Goal: Communication & Community: Answer question/provide support

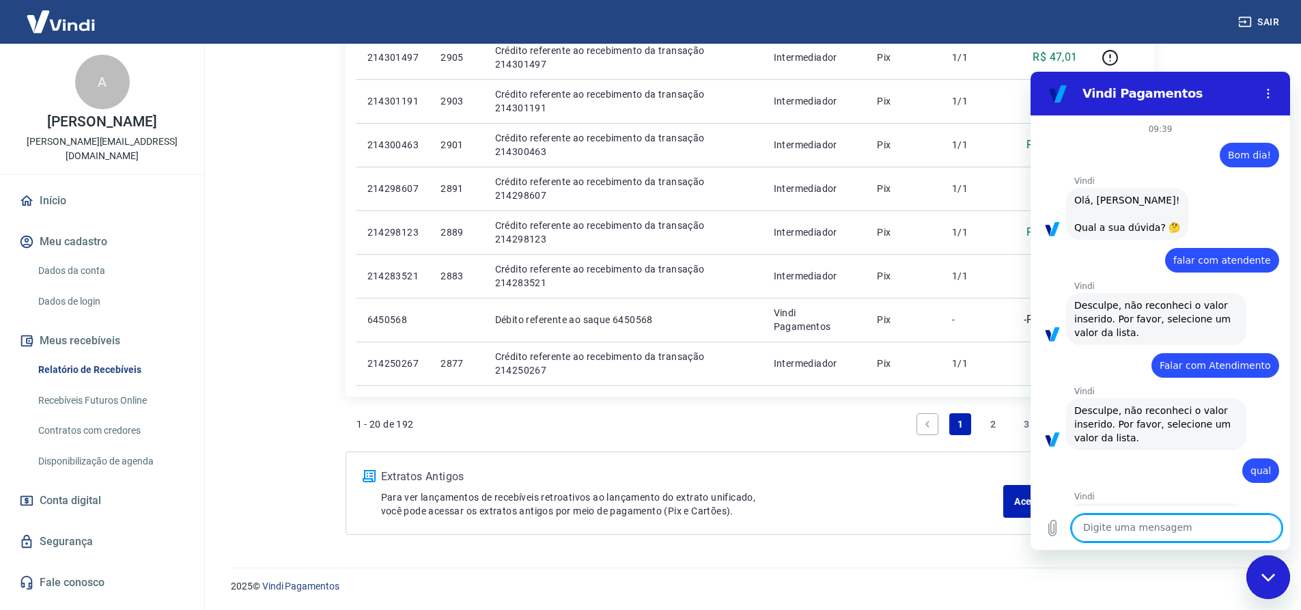
scroll to position [2735, 0]
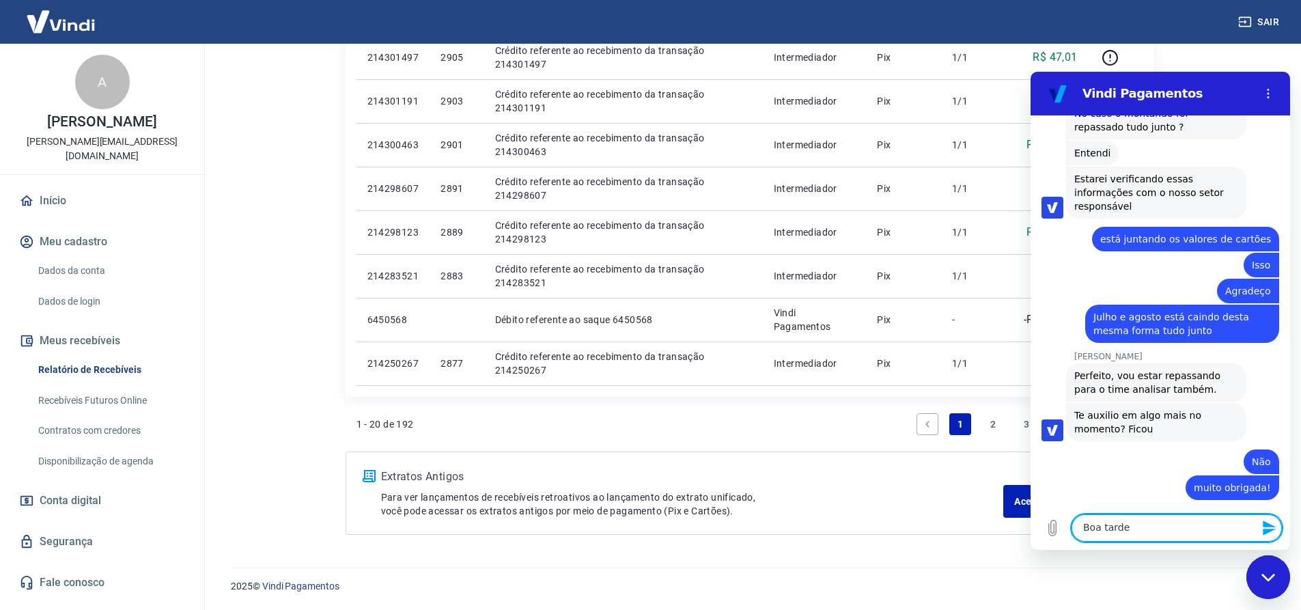
type textarea "Boa tarde!"
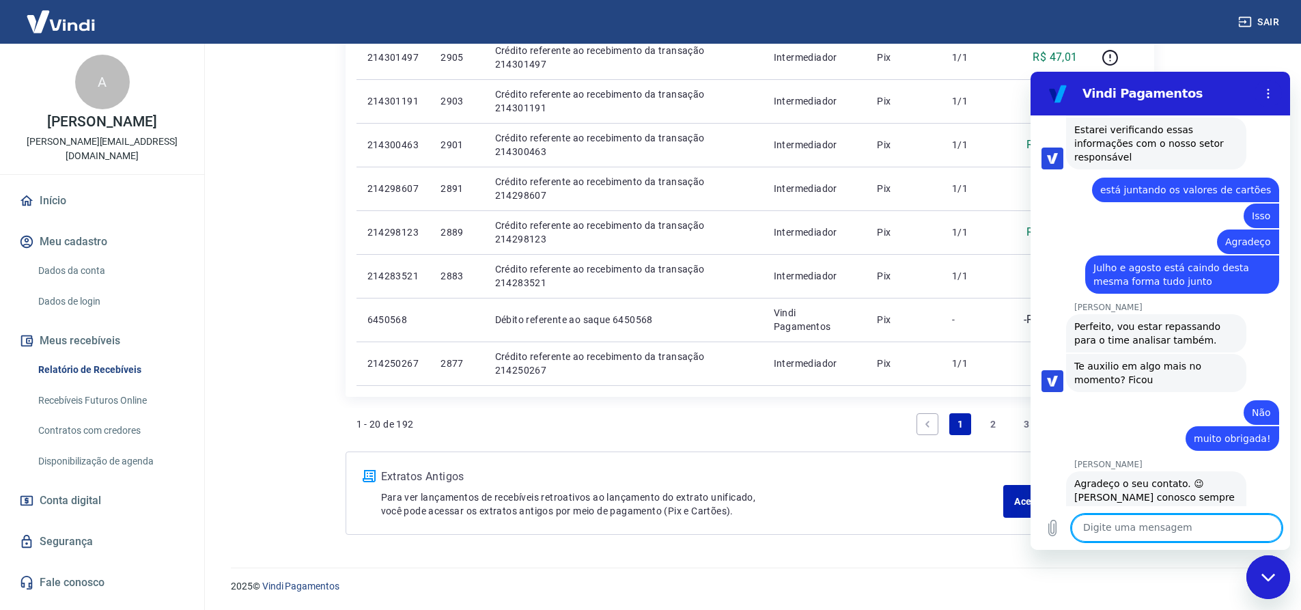
scroll to position [2787, 0]
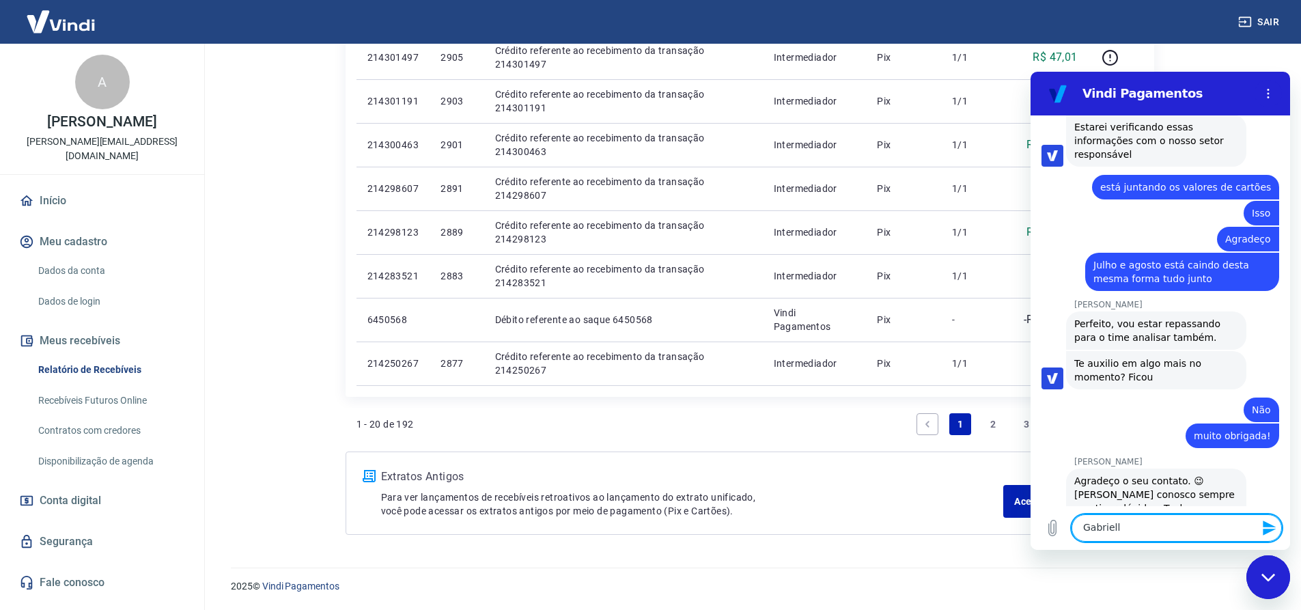
type textarea "[PERSON_NAME]"
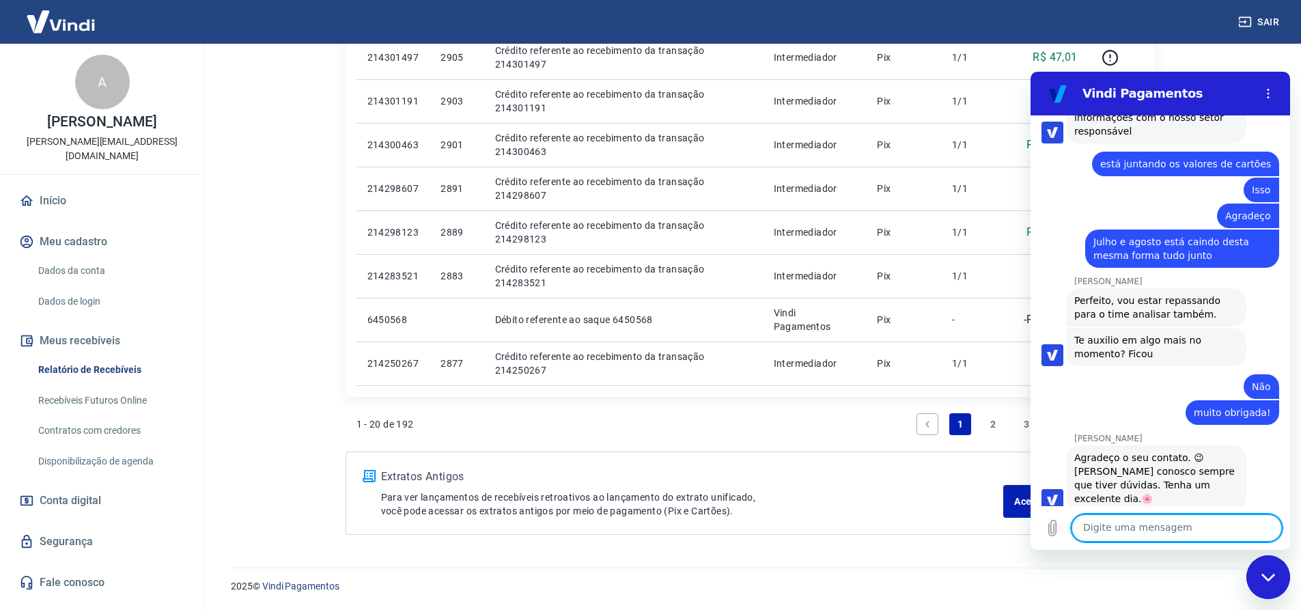
scroll to position [2813, 0]
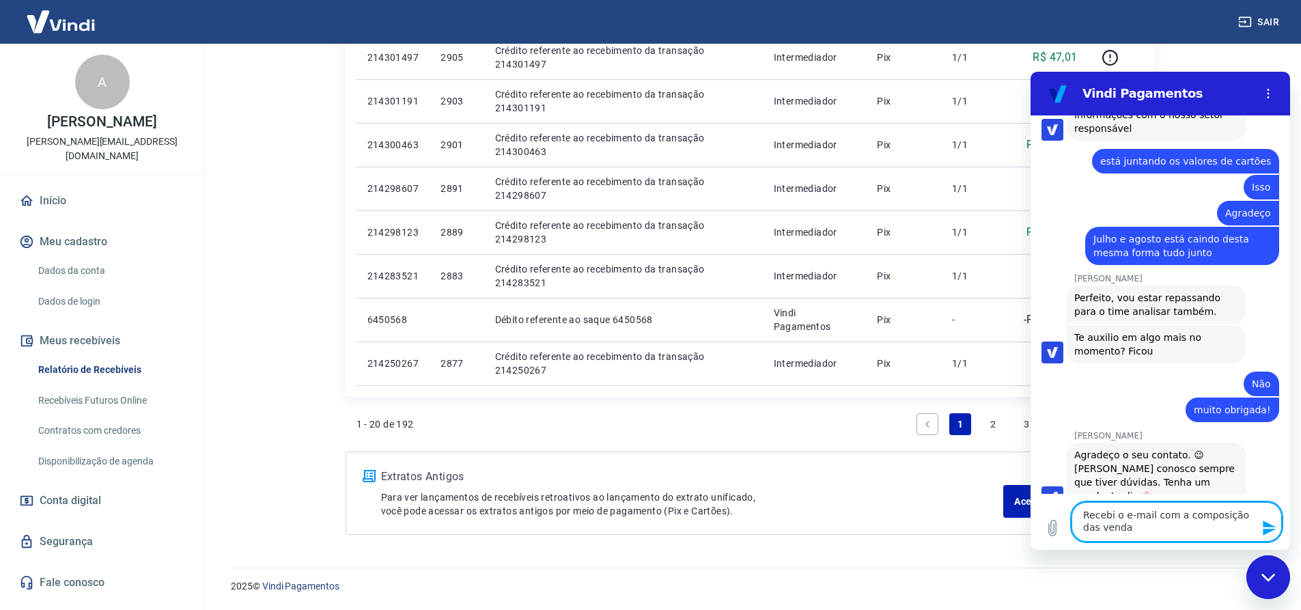
type textarea "Recebi o e-mail com a composição das vendas"
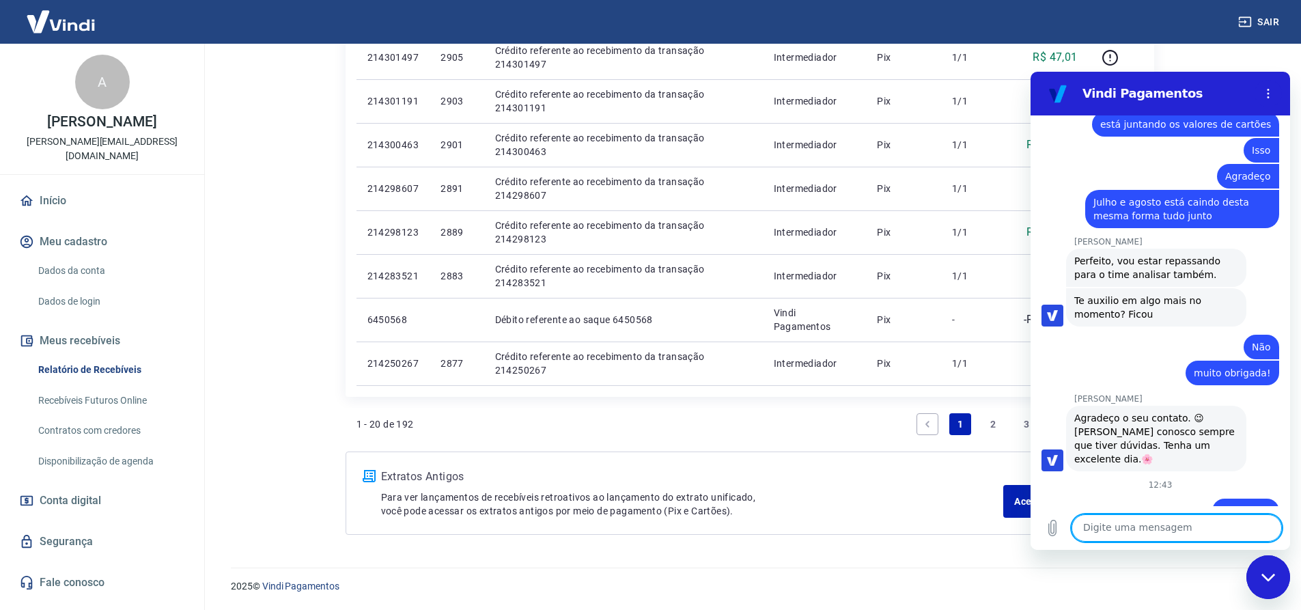
scroll to position [2853, 0]
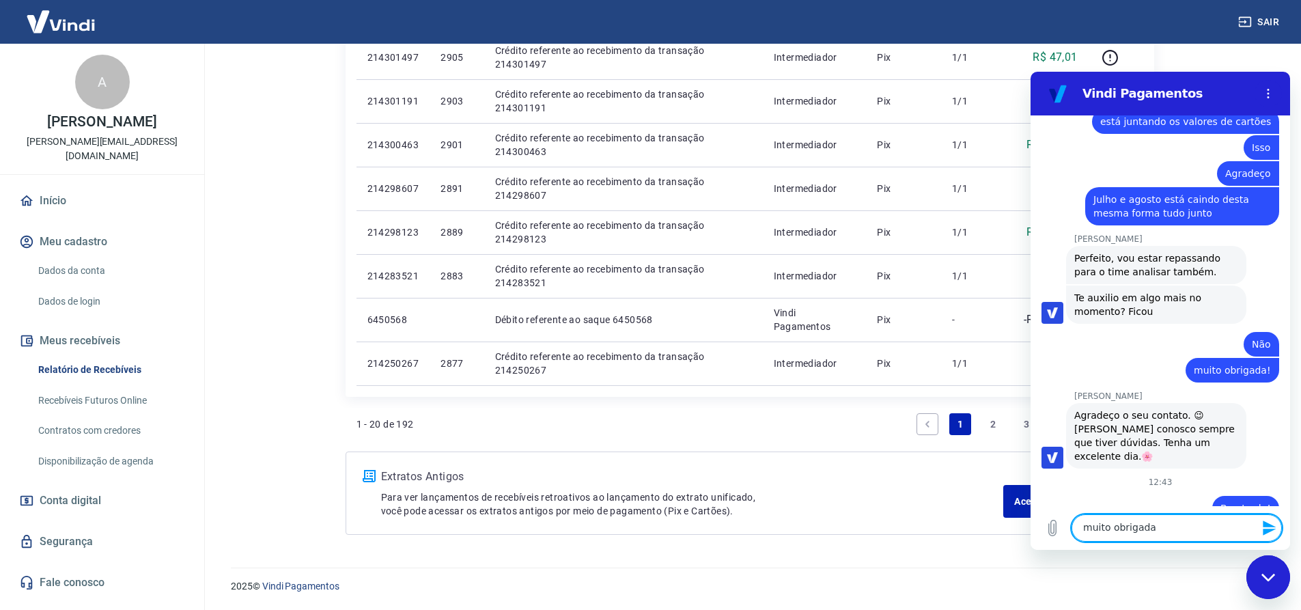
type textarea "muito obrigada!"
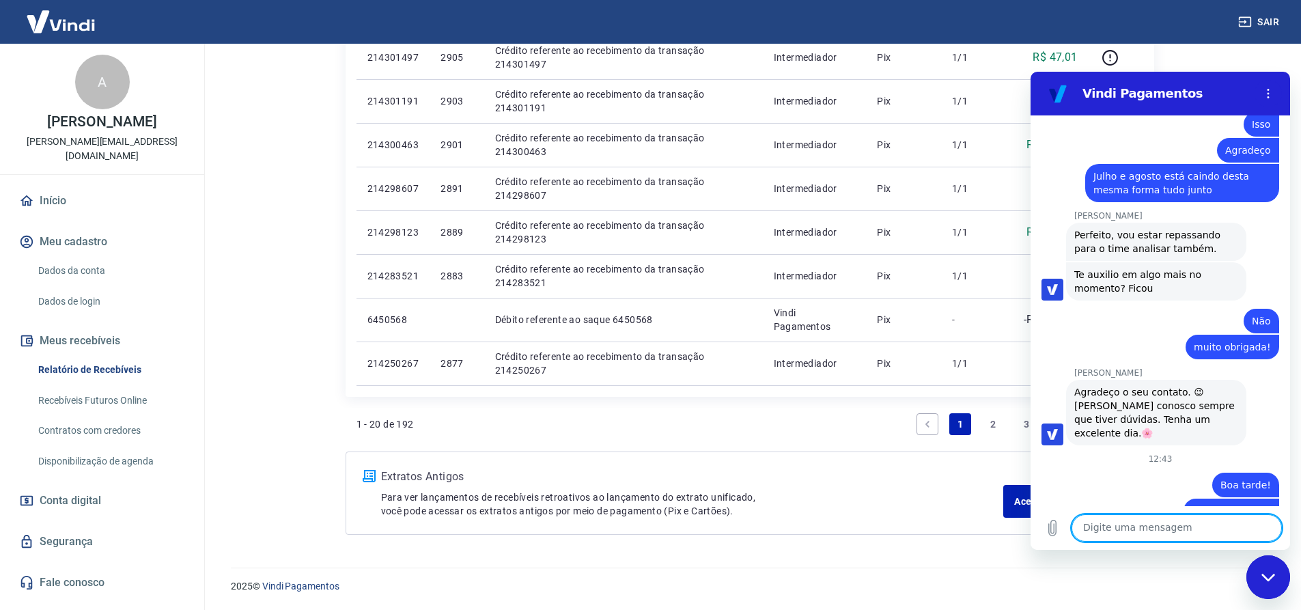
scroll to position [2879, 0]
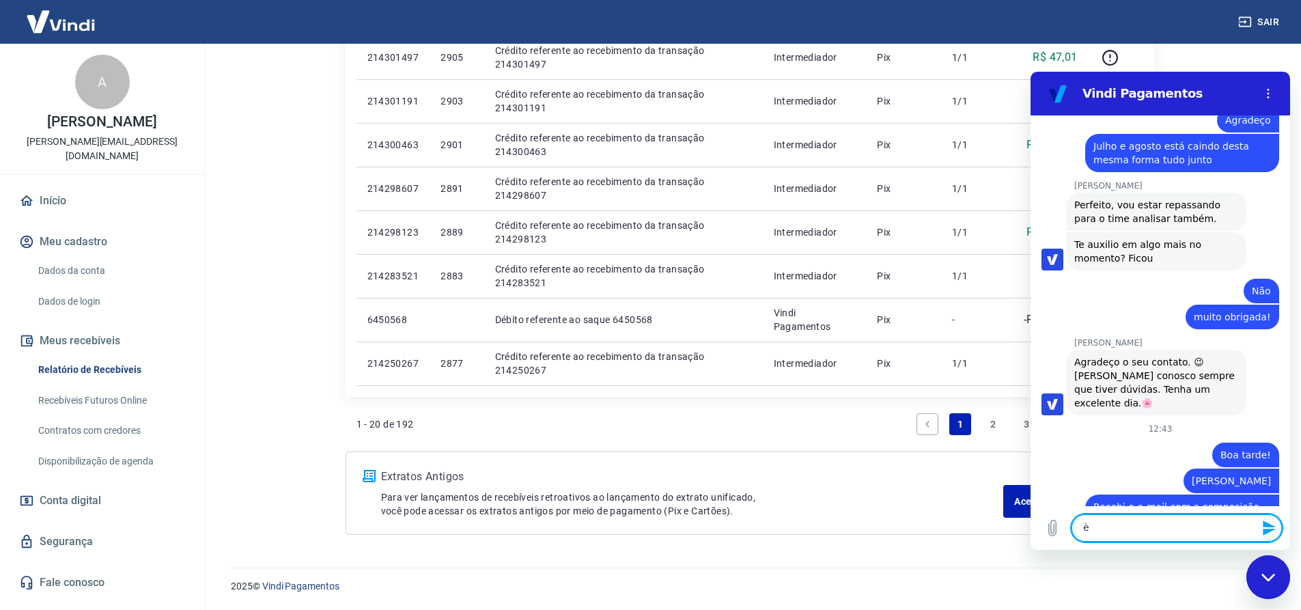
type textarea "è"
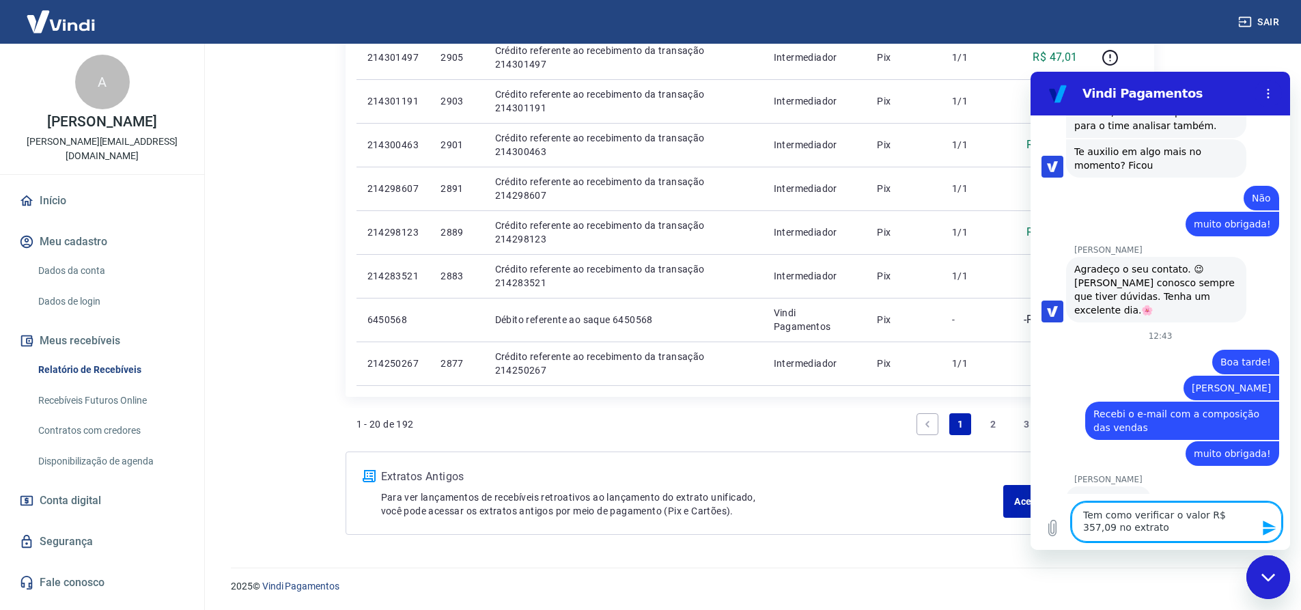
scroll to position [3002, 0]
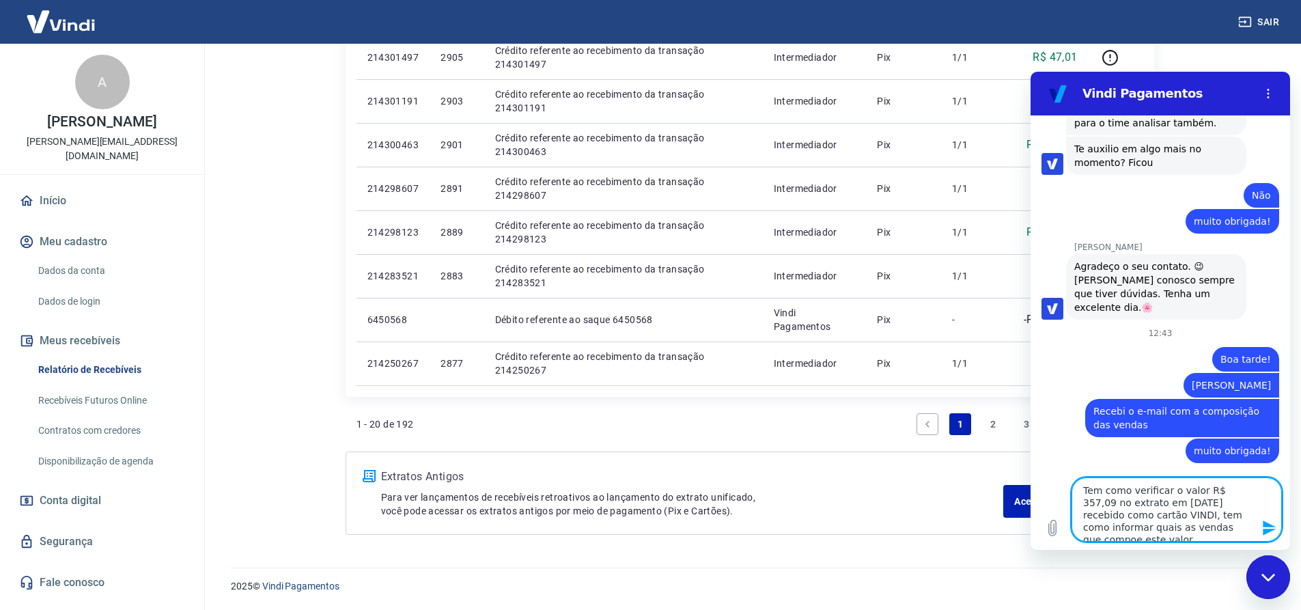
type textarea "Tem como verificar o valor R$ 357,09 no extrato em [DATE] recebido como cartão …"
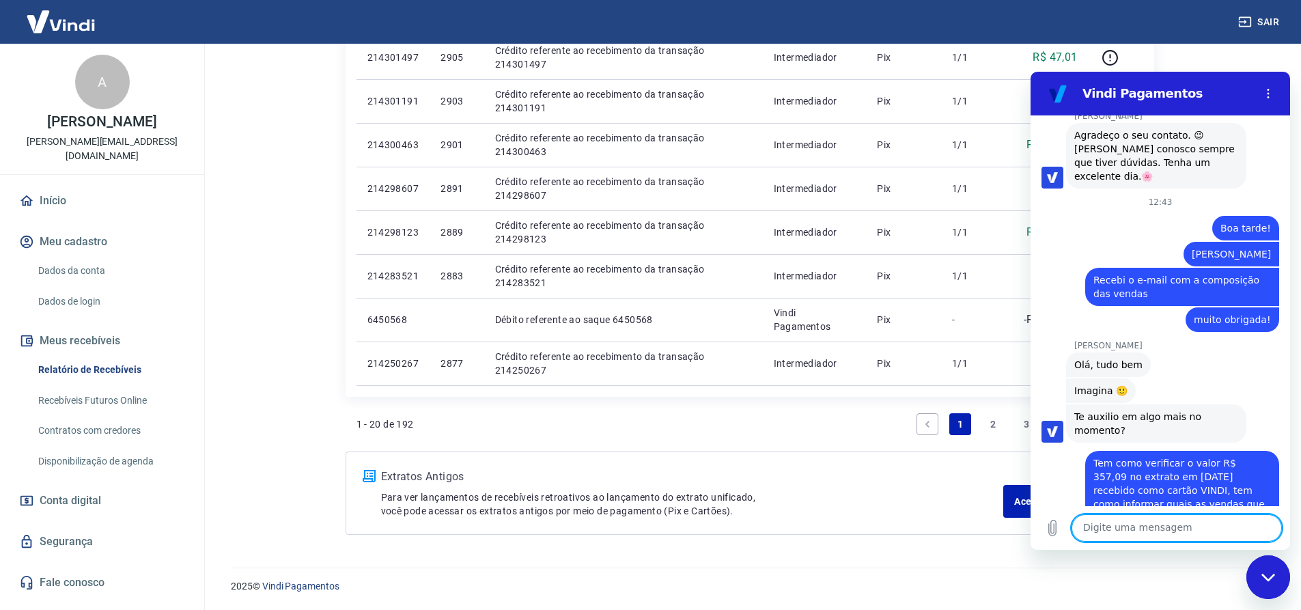
scroll to position [3136, 0]
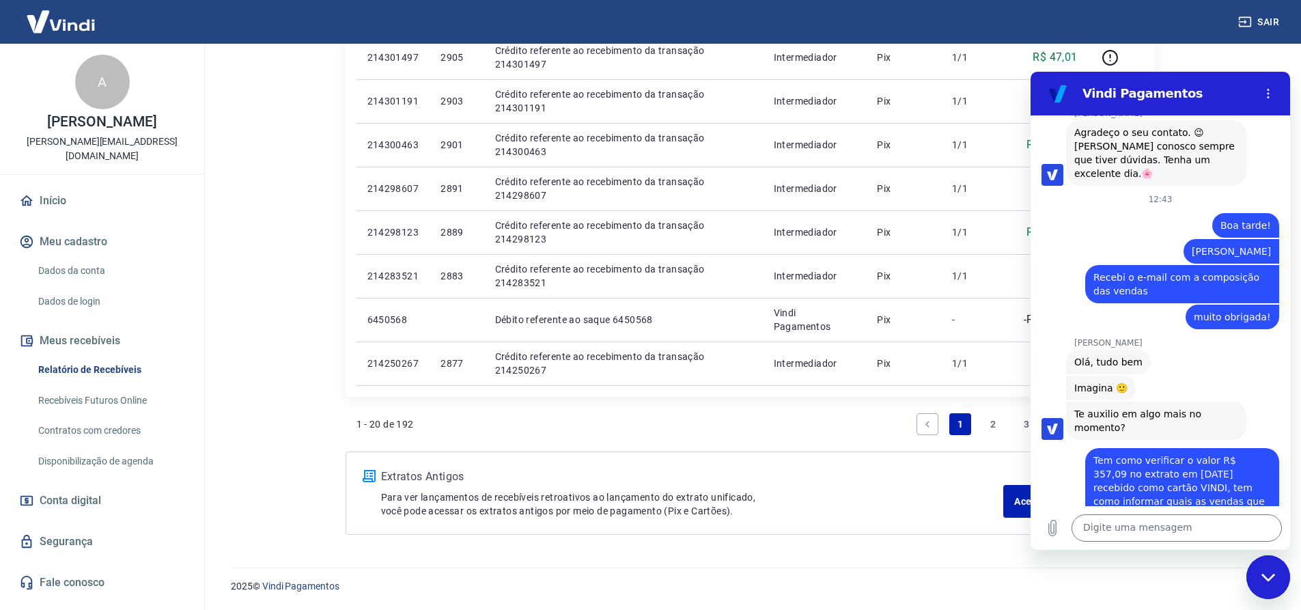
click at [684, 424] on div "1 - 20 de 192 1 2 3 ... 10" at bounding box center [750, 424] width 787 height 33
drag, startPoint x: 1143, startPoint y: 525, endPoint x: 1136, endPoint y: 526, distance: 6.9
click at [1143, 525] on textarea at bounding box center [1177, 527] width 210 height 27
type textarea "Agradeço"
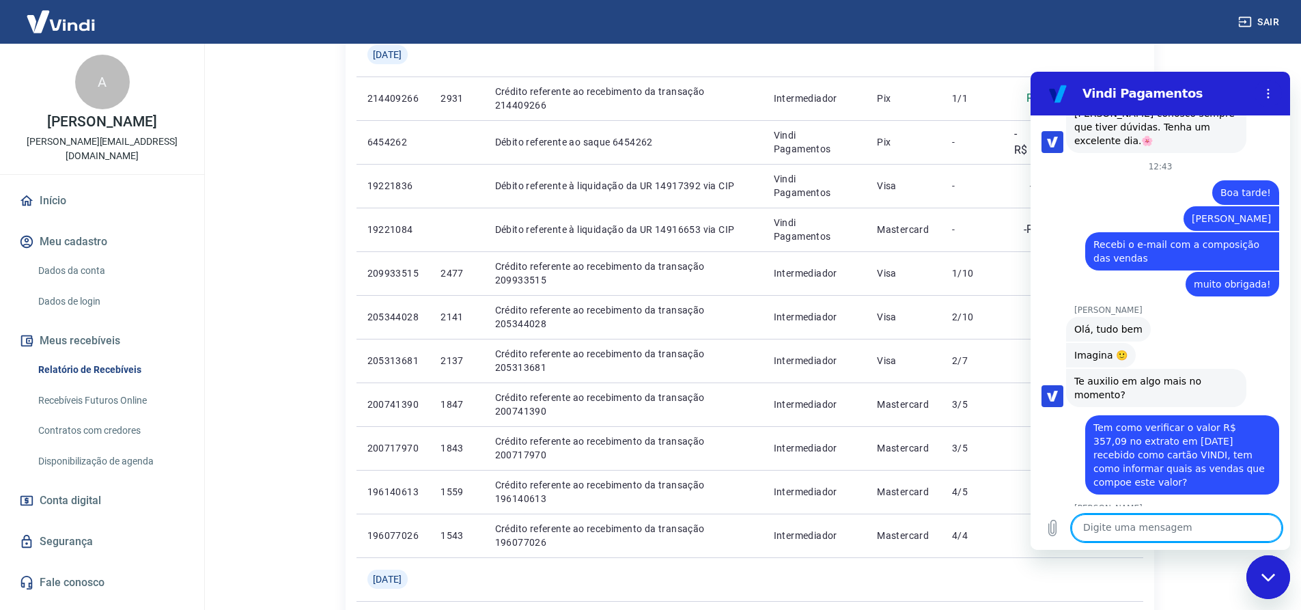
scroll to position [105, 0]
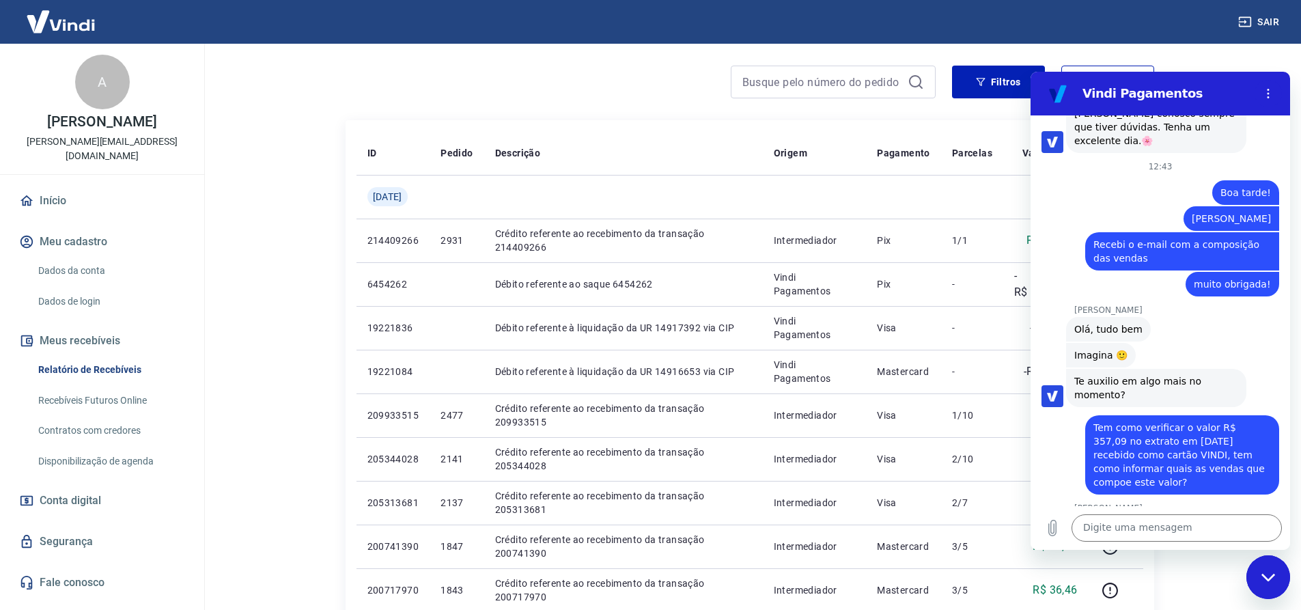
click at [1210, 58] on main "Início / Meus Recebíveis / Relatório de Recebíveis Relatório de Recebíveis Saib…" at bounding box center [749, 222] width 1103 height 566
click at [1271, 575] on icon "Fechar janela de mensagens" at bounding box center [1269, 577] width 14 height 9
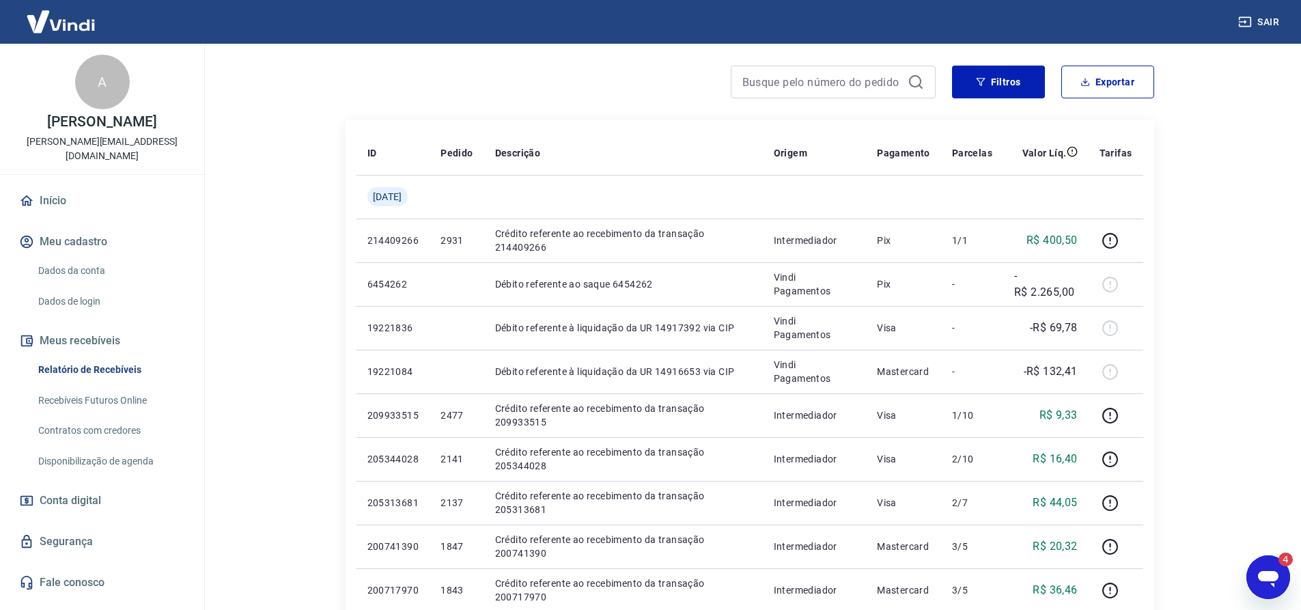
scroll to position [0, 0]
click at [1265, 569] on icon "Abrir janela de mensagens, 4 mensagens não lidas" at bounding box center [1268, 577] width 25 height 25
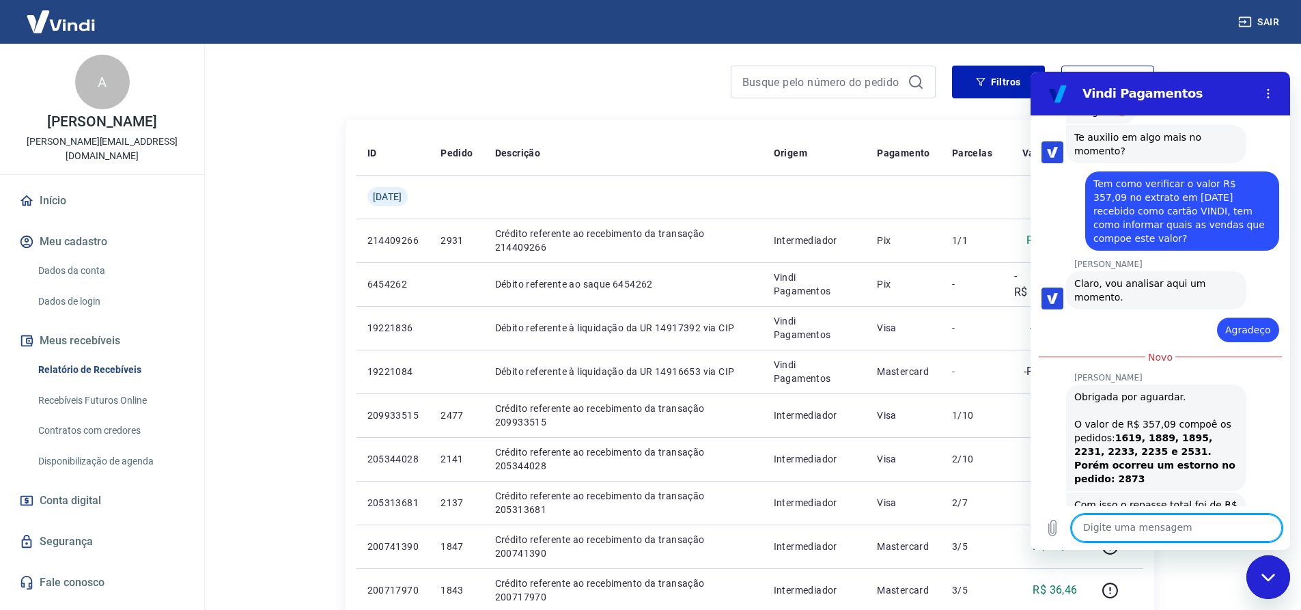
scroll to position [3423, 0]
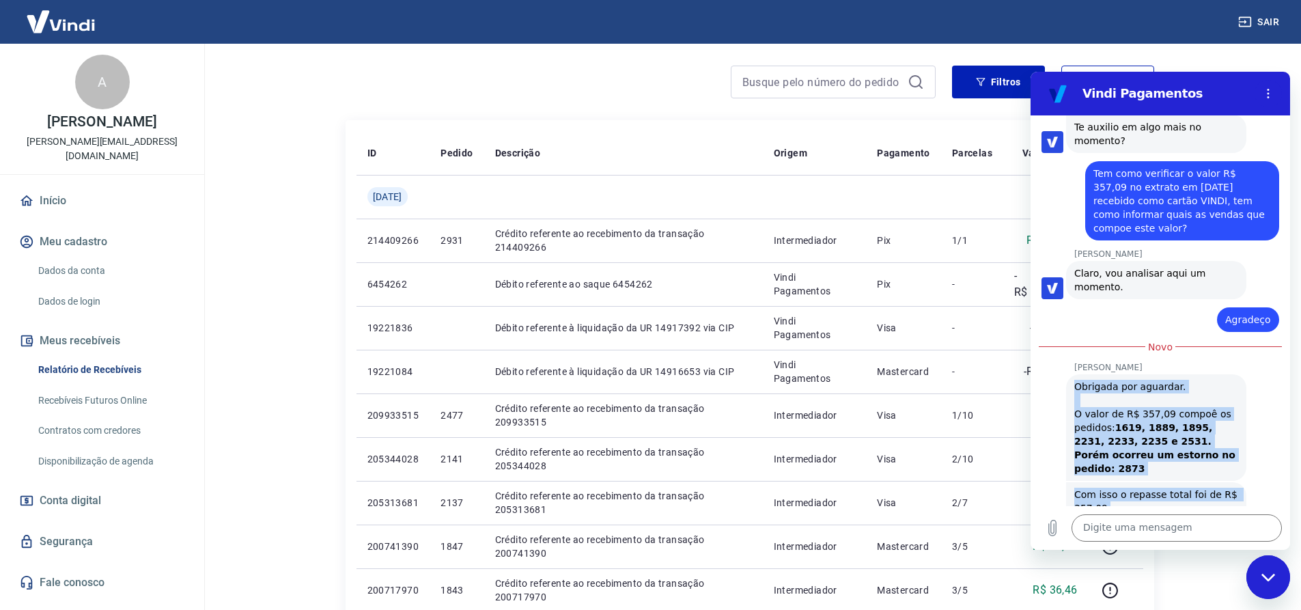
drag, startPoint x: 1077, startPoint y: 286, endPoint x: 1183, endPoint y: 512, distance: 250.0
click at [1183, 512] on div "09:39 diz: Bom dia! Enviado · 09:39 [PERSON_NAME] diz: [PERSON_NAME], [PERSON_N…" at bounding box center [1161, 332] width 260 height 434
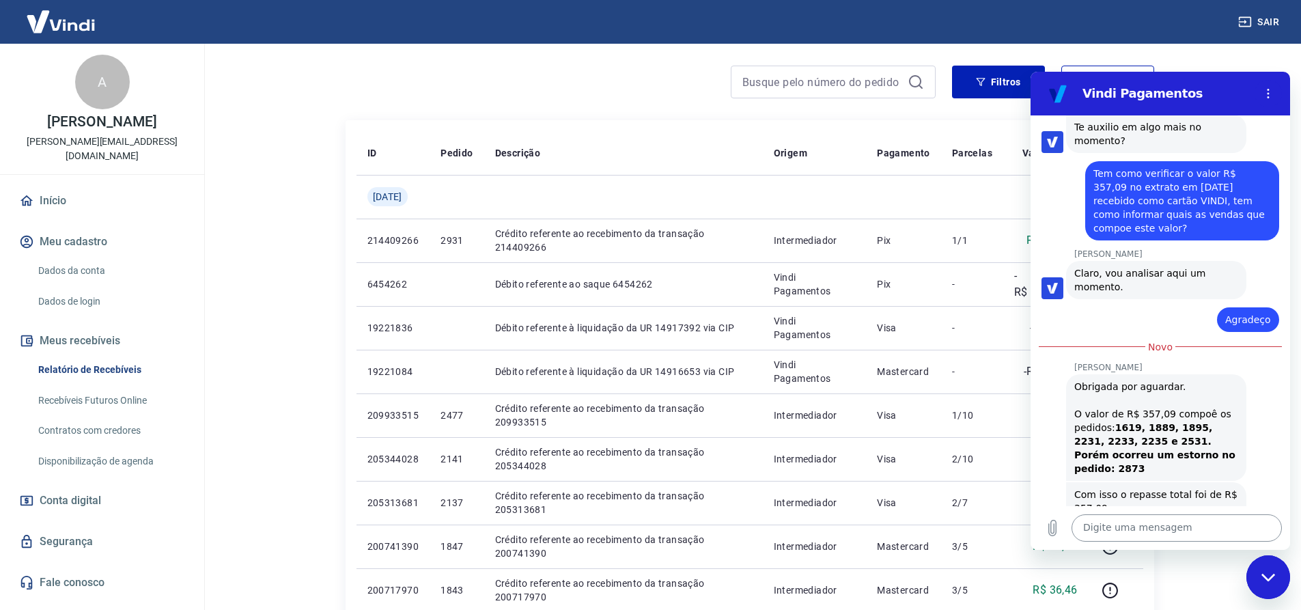
click at [1150, 522] on textarea at bounding box center [1177, 527] width 210 height 27
type textarea "Sim"
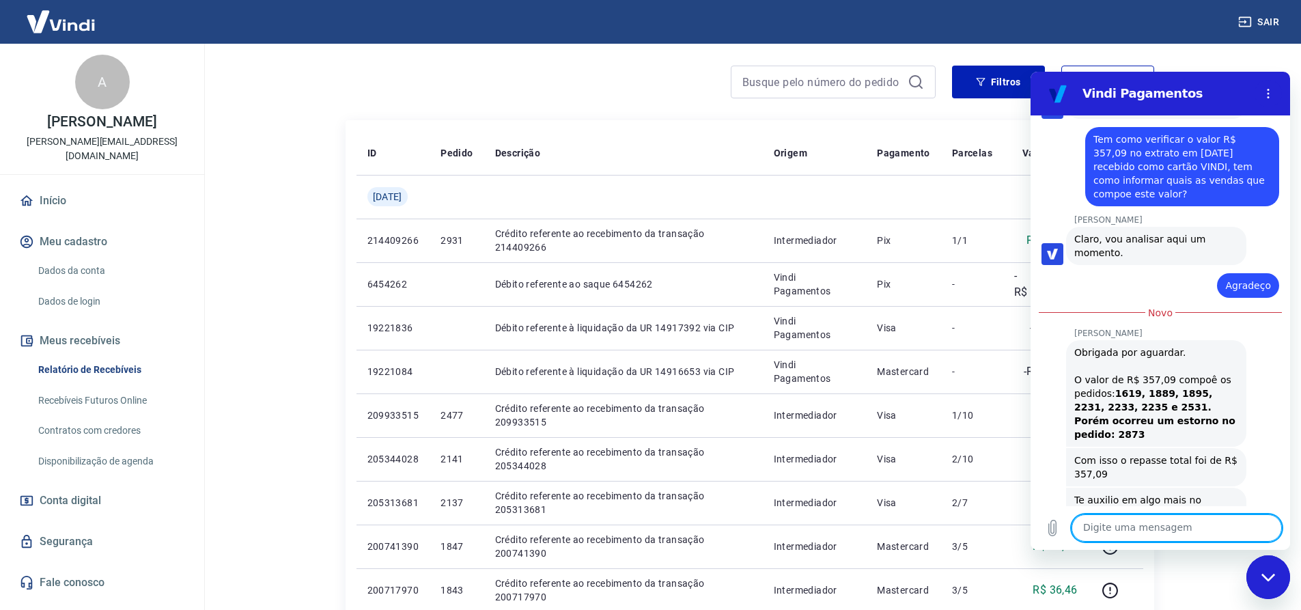
scroll to position [3455, 0]
type textarea "Muito Obrigada!"
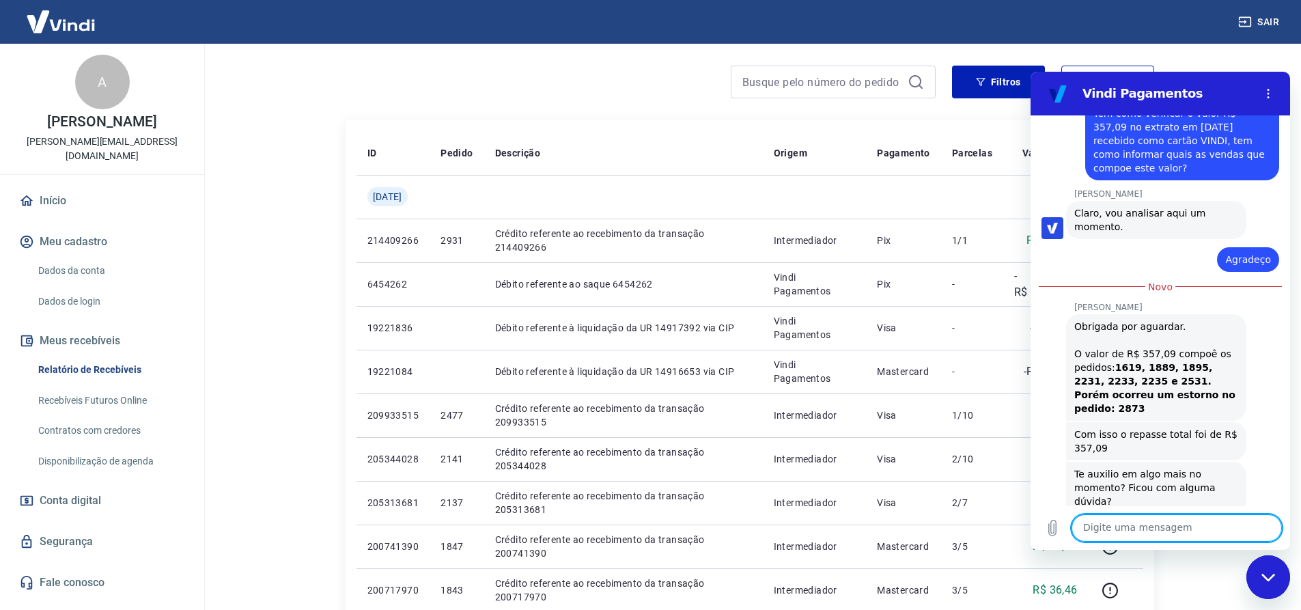
scroll to position [3481, 0]
type textarea "M"
type textarea "Ajudou muito"
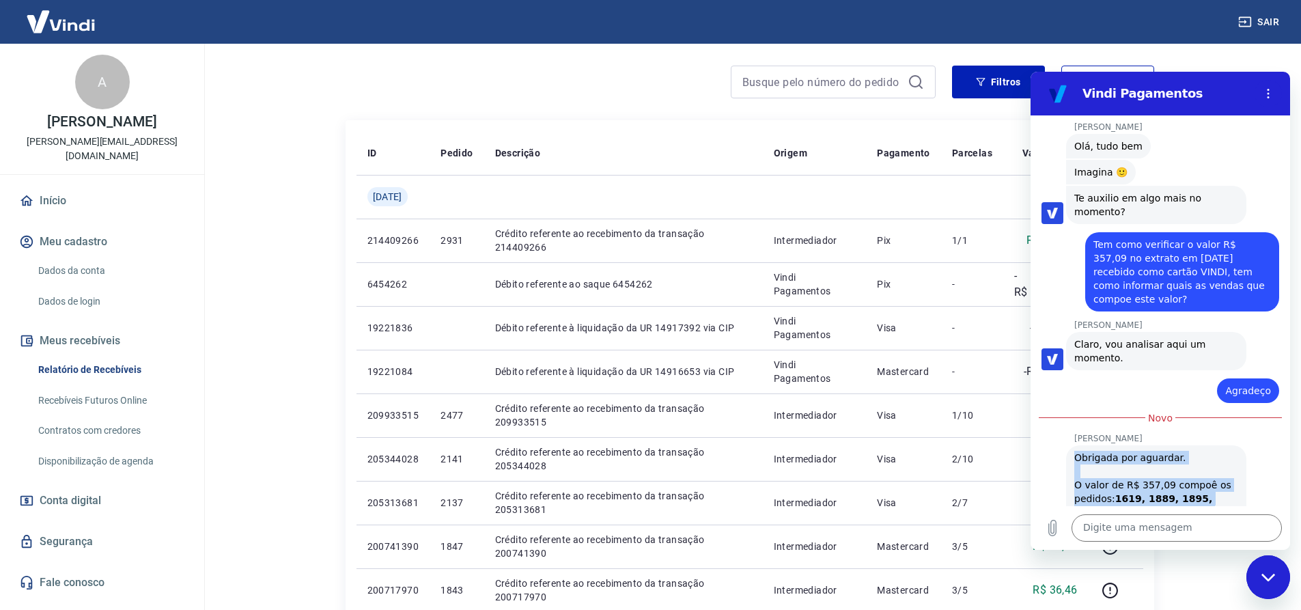
scroll to position [3390, 0]
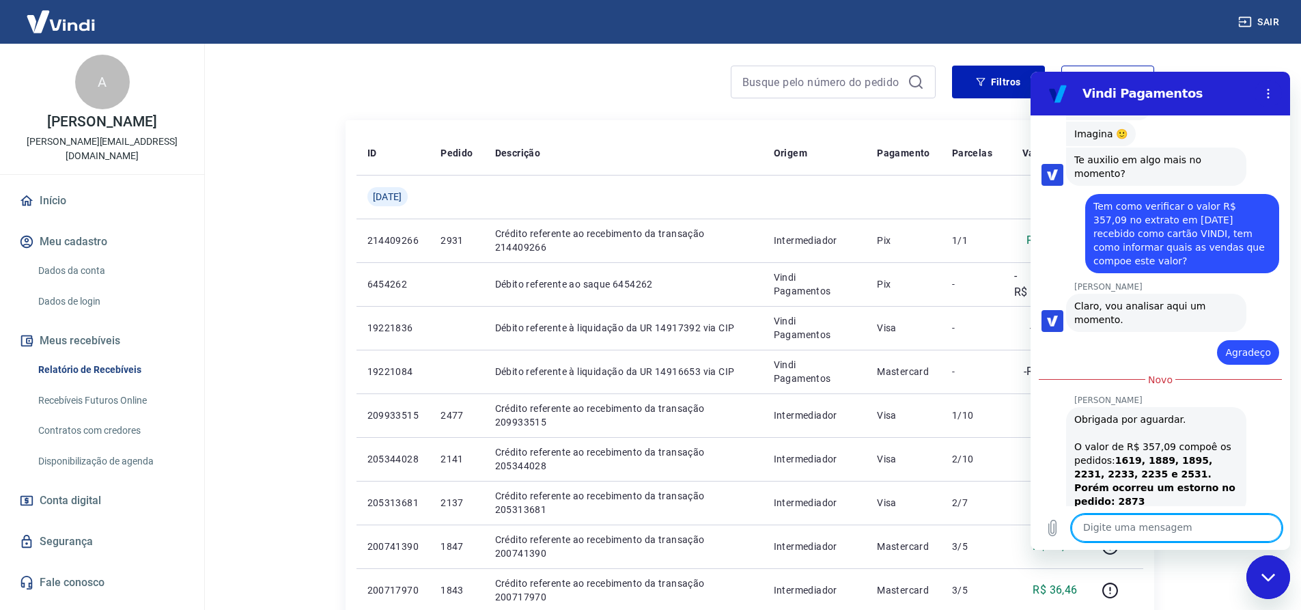
drag, startPoint x: 1075, startPoint y: 383, endPoint x: 1064, endPoint y: 354, distance: 31.3
click at [1174, 450] on div "09:39 diz: Bom dia! Enviado · 09:39 [PERSON_NAME] diz: [PERSON_NAME], [PERSON_N…" at bounding box center [1161, 310] width 260 height 391
click at [1083, 413] on div "Obrigada por aguardar. O valor de R$ 357,09 compoê os pedidos: 1619, 1889, 1895…" at bounding box center [1157, 461] width 164 height 96
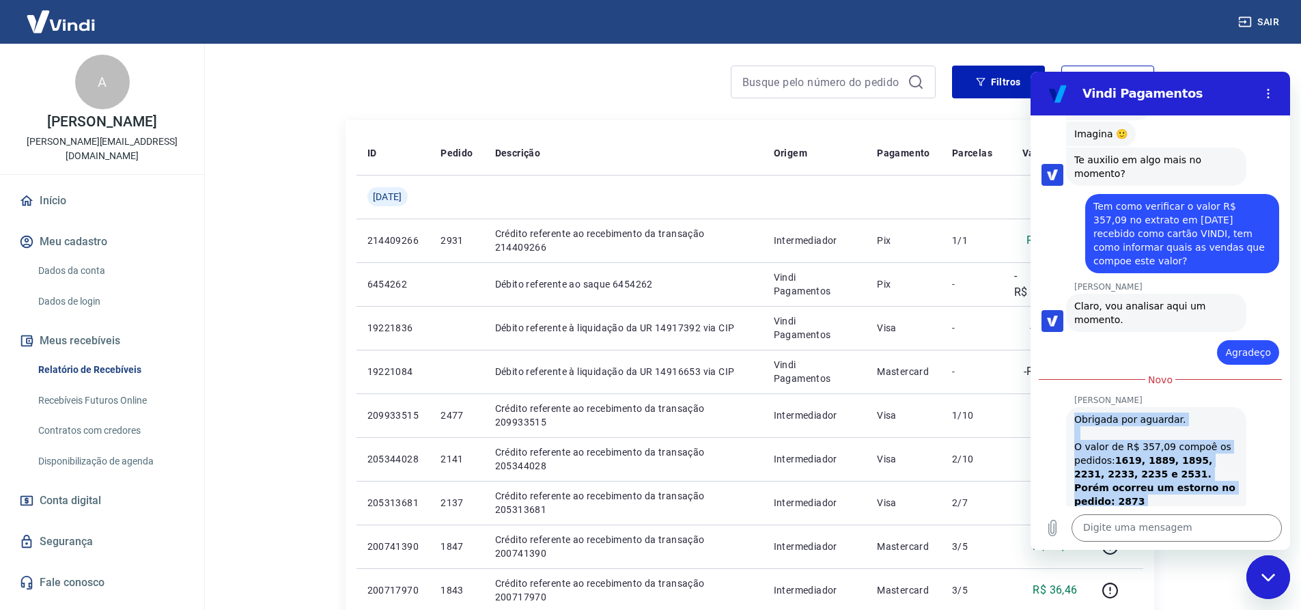
drag, startPoint x: 1076, startPoint y: 321, endPoint x: 1187, endPoint y: 437, distance: 160.4
click at [1187, 437] on div "09:39 diz: Bom dia! Enviado · 09:39 [PERSON_NAME] diz: [PERSON_NAME], [PERSON_N…" at bounding box center [1161, 310] width 260 height 391
copy div "Obrigada por aguardar. O valor de R$ 357,09 compoê os pedidos: 1619, 1889, 1895…"
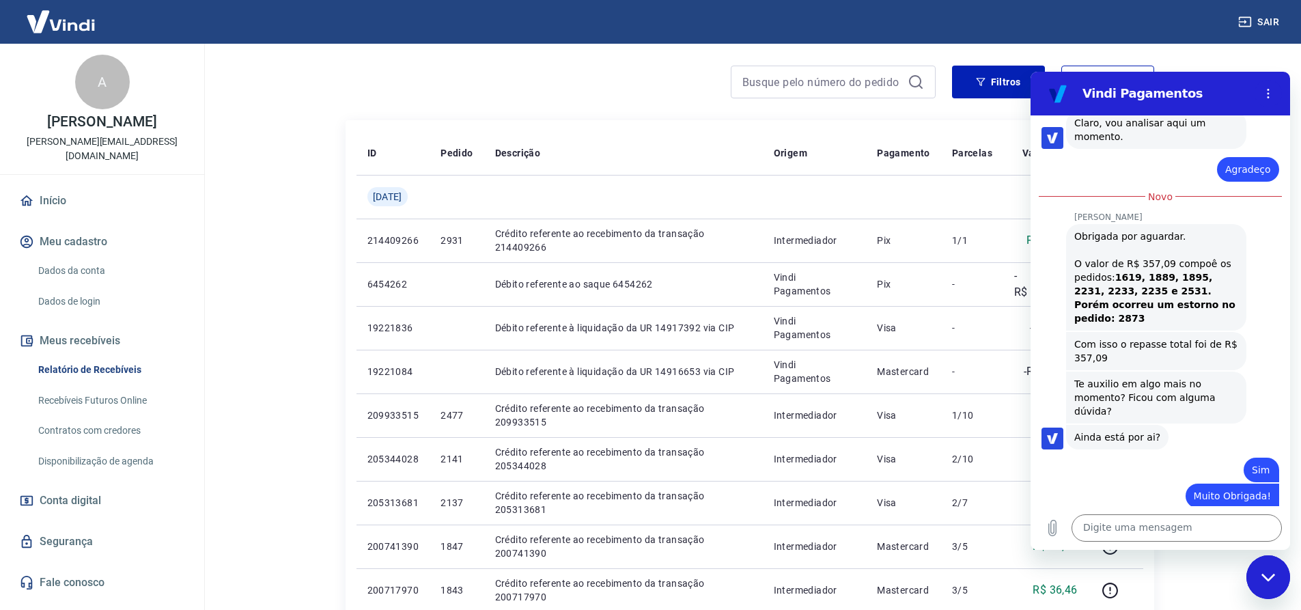
scroll to position [3618, 0]
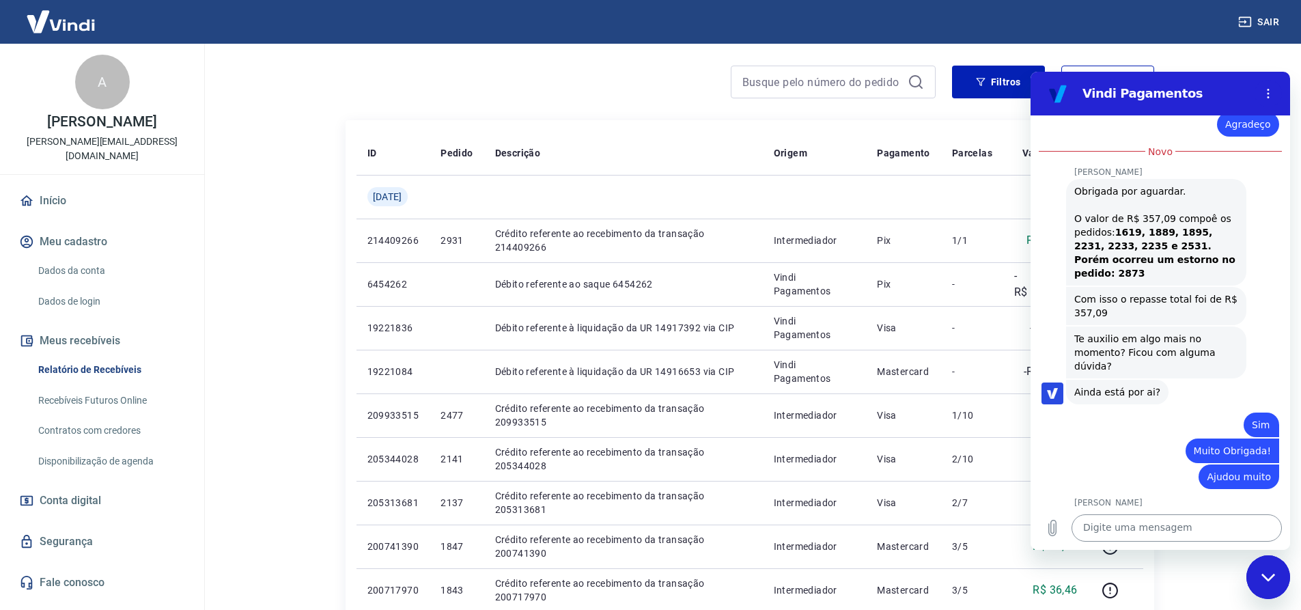
click at [1123, 526] on textarea at bounding box center [1177, 527] width 210 height 27
type textarea "N"
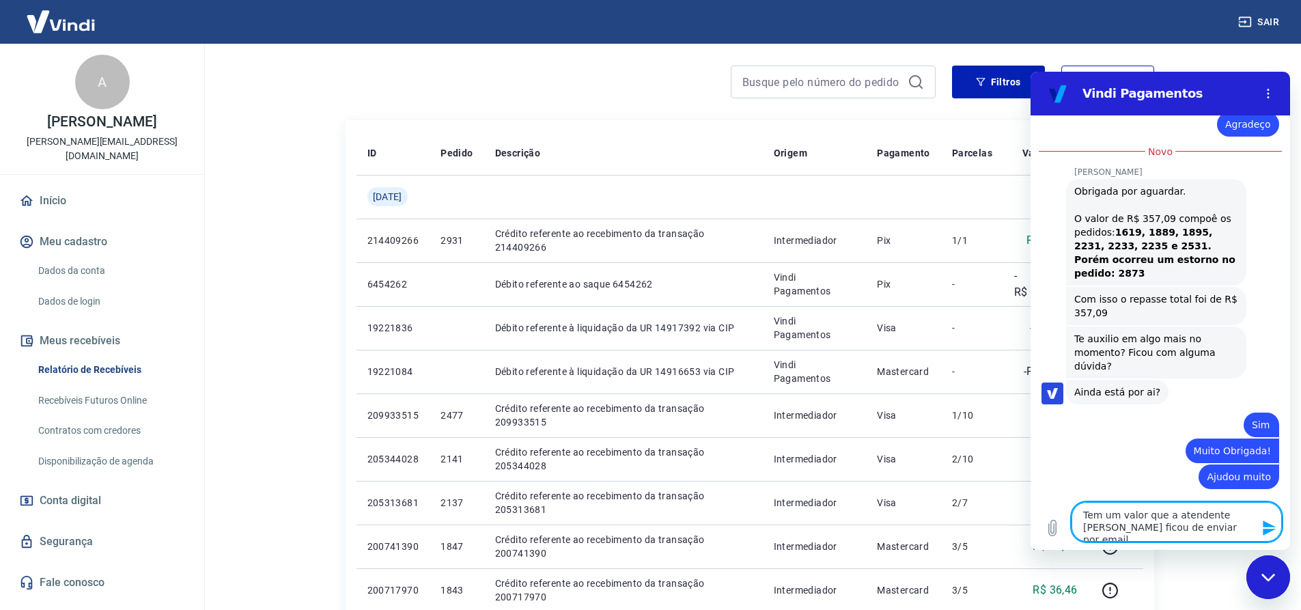
click at [1170, 528] on textarea "Tem um valor que a atendente [PERSON_NAME] ficou de enviar por email" at bounding box center [1177, 522] width 210 height 40
click at [1209, 529] on textarea "Tem um valor que a atendente [PERSON_NAME] ficou de enviar por e- mail" at bounding box center [1177, 522] width 210 height 40
type textarea "Tem um valor que a atendente [PERSON_NAME] ficou de enviar por e- mail só que n…"
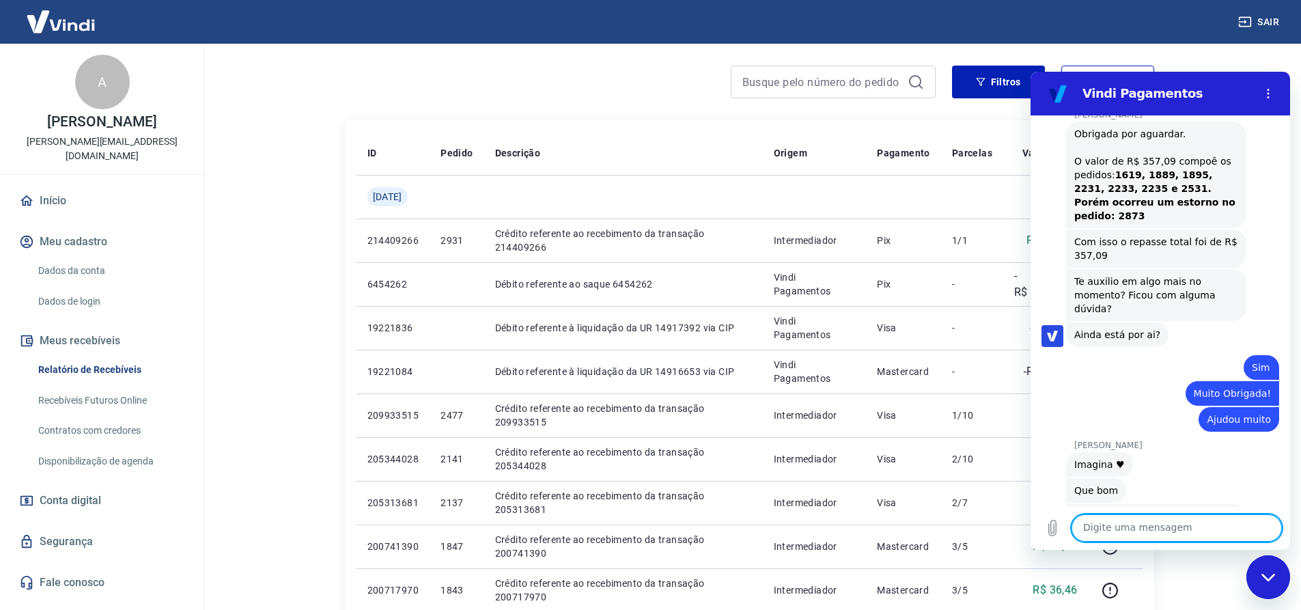
scroll to position [3678, 0]
type textarea "F"
type textarea "solicitei no mês de Julho"
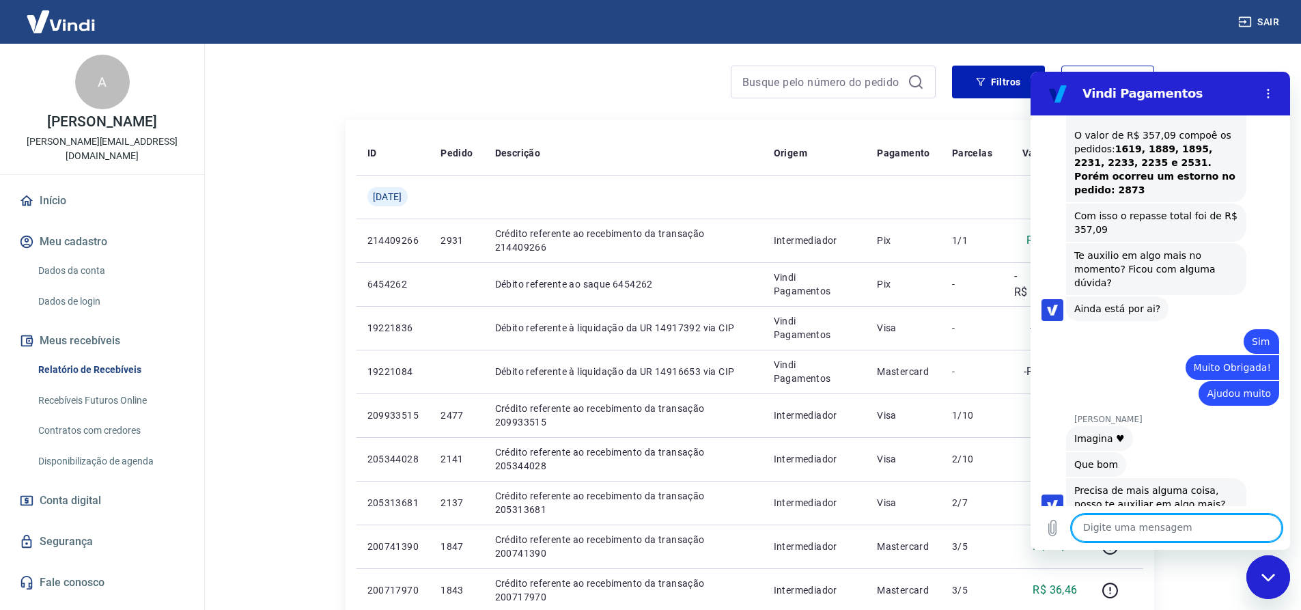
scroll to position [3704, 0]
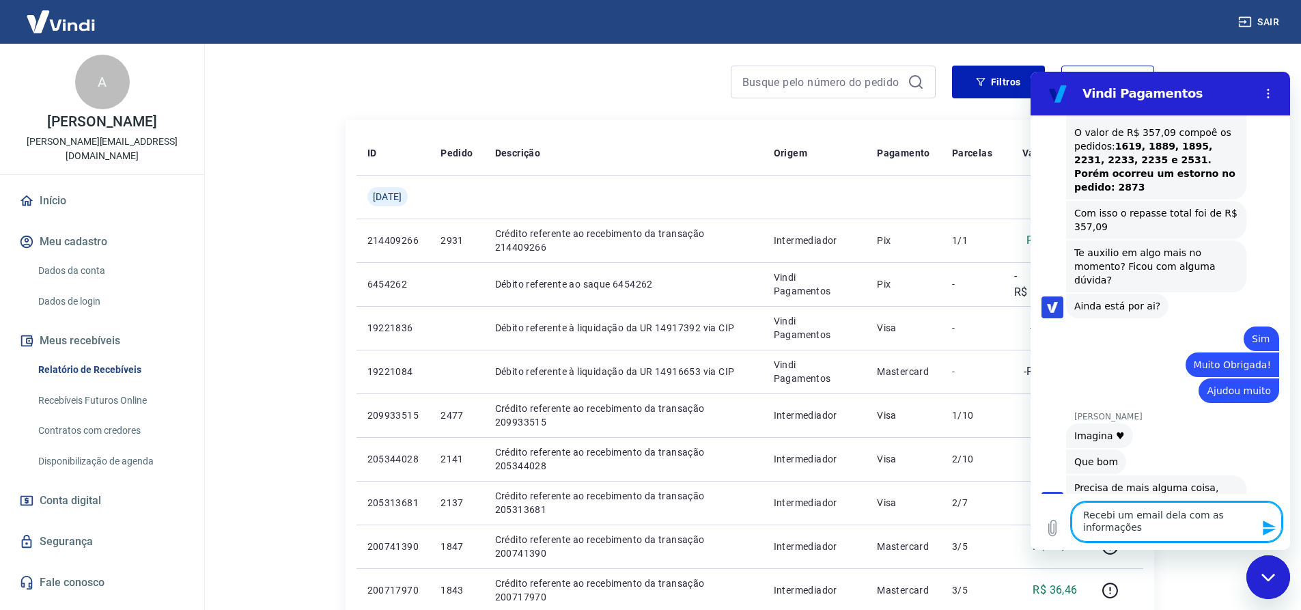
click at [1132, 519] on textarea "Recebi um email dela com as informações" at bounding box center [1177, 522] width 210 height 40
click at [1148, 537] on textarea "Recebi um e-mail dela com as informações" at bounding box center [1177, 522] width 210 height 40
click at [1170, 515] on textarea "Recebi um e-mail dela com as informações que irira verificar, mas não localizei…" at bounding box center [1177, 516] width 210 height 52
click at [1133, 530] on textarea "Recebi um e-mail dela com as informações que iria verificar, mas não localizei …" at bounding box center [1177, 516] width 210 height 52
click at [1167, 528] on textarea "Recebi um e-mail dela com as informações que iria verificar, mas não localizei …" at bounding box center [1177, 516] width 210 height 52
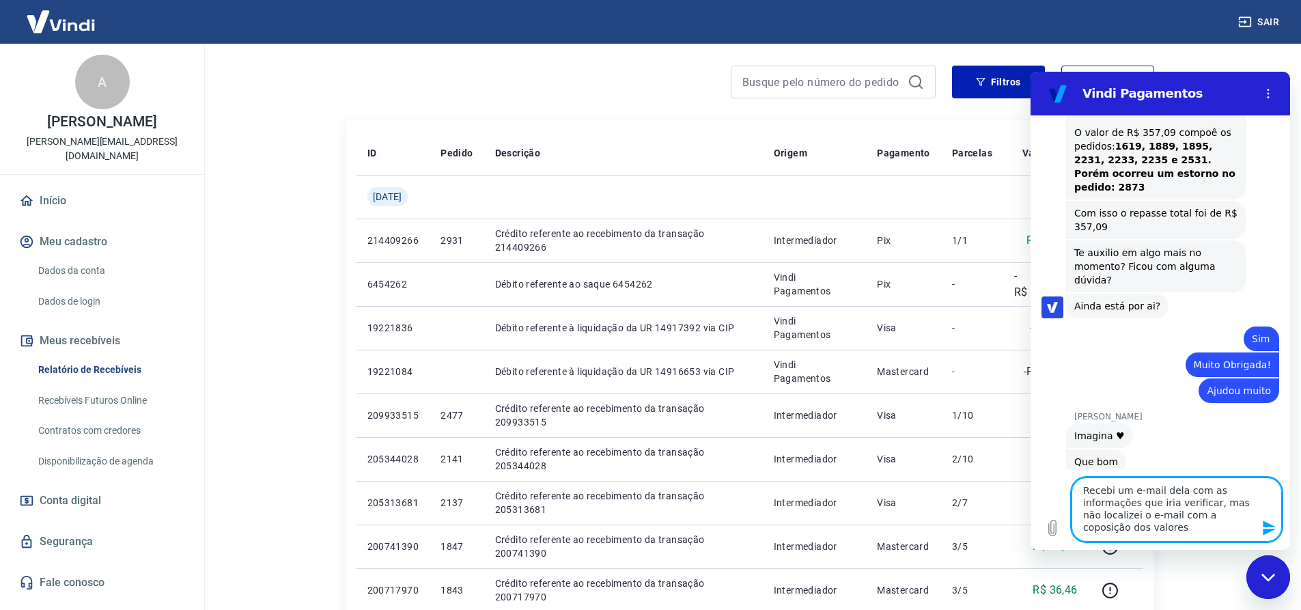
click at [1196, 520] on textarea "Recebi um e-mail dela com as informações que iria verificar, mas não localizei …" at bounding box center [1177, 510] width 210 height 64
type textarea "Recebi um e-mail dela com as informações que iria verificar, mas não localizei …"
click at [1112, 531] on textarea "Recebi um e-mail dela com as informações que iria verificar, mas não localizei …" at bounding box center [1177, 510] width 210 height 64
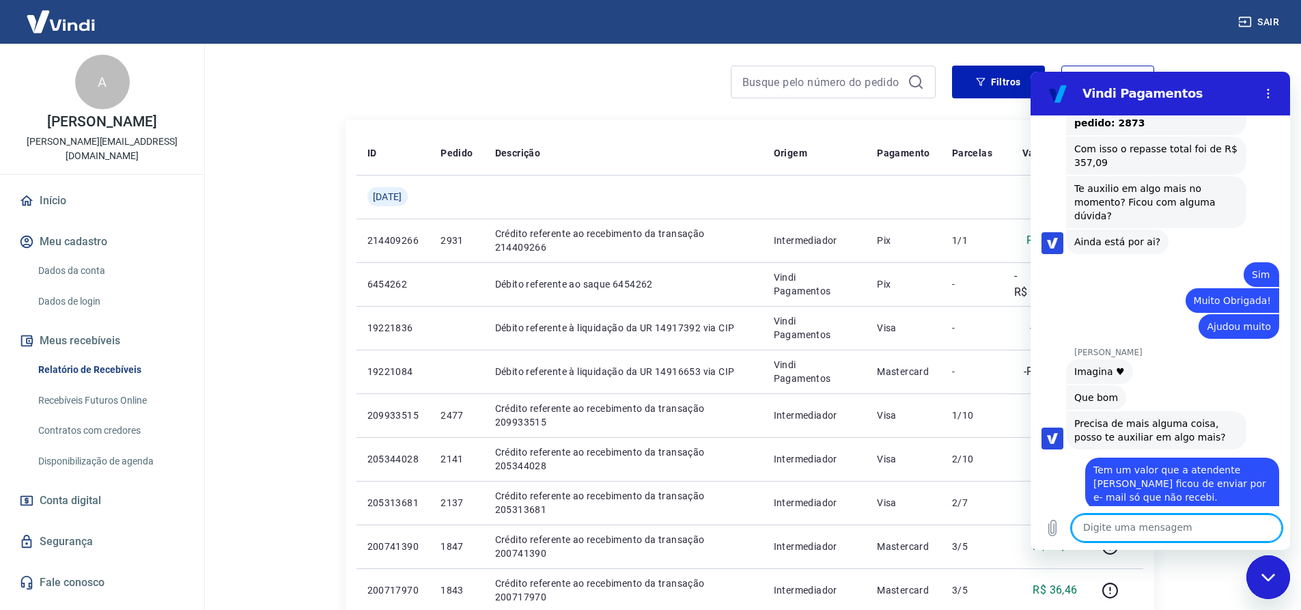
scroll to position [3771, 0]
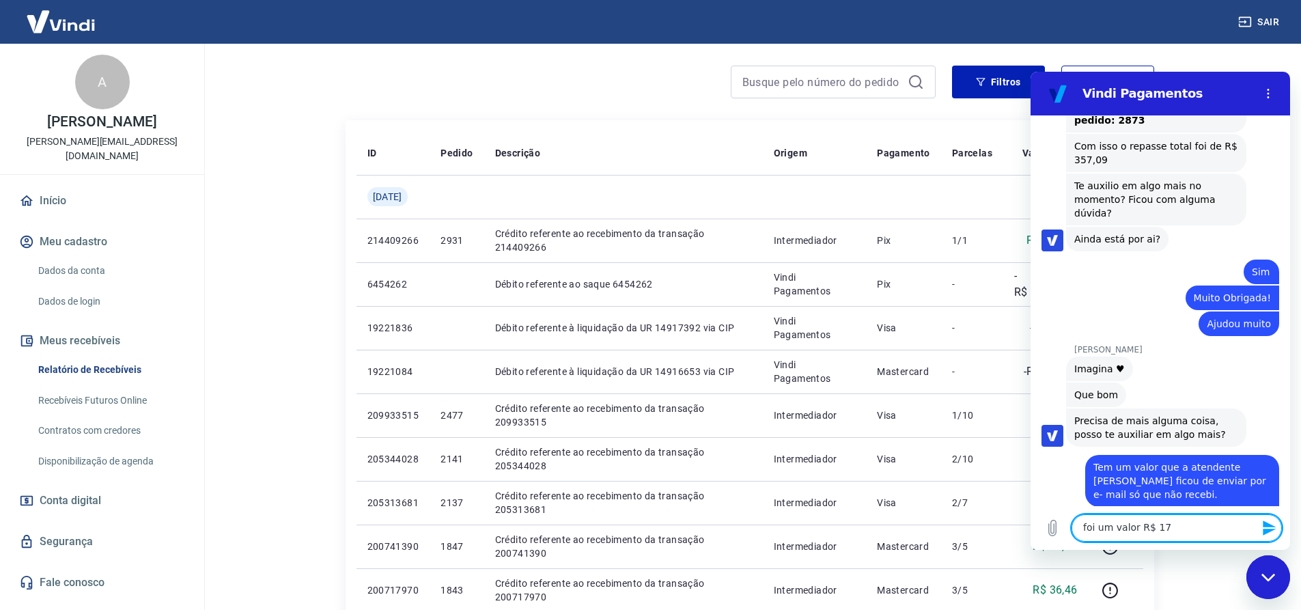
drag, startPoint x: 1164, startPoint y: 529, endPoint x: 1189, endPoint y: 532, distance: 24.7
click at [1164, 529] on textarea "foi um valor R$ 17" at bounding box center [1177, 527] width 210 height 27
type textarea "foi um valor R$ 17.290,13 que recebemos no extrato em [DATE]"
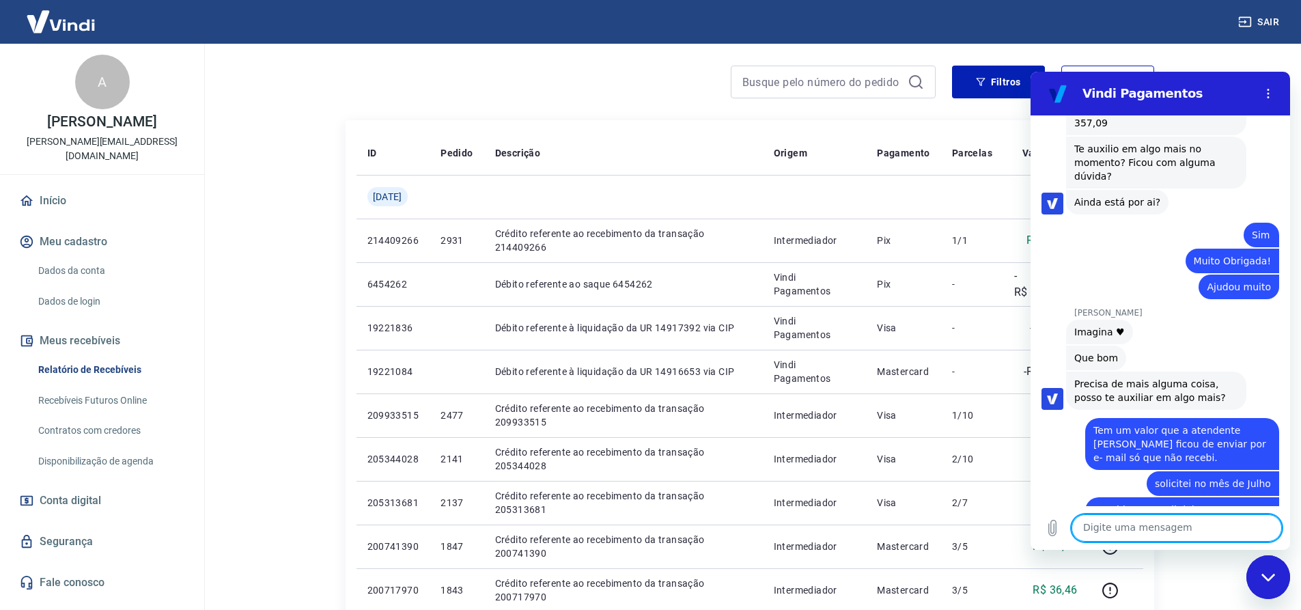
scroll to position [3811, 0]
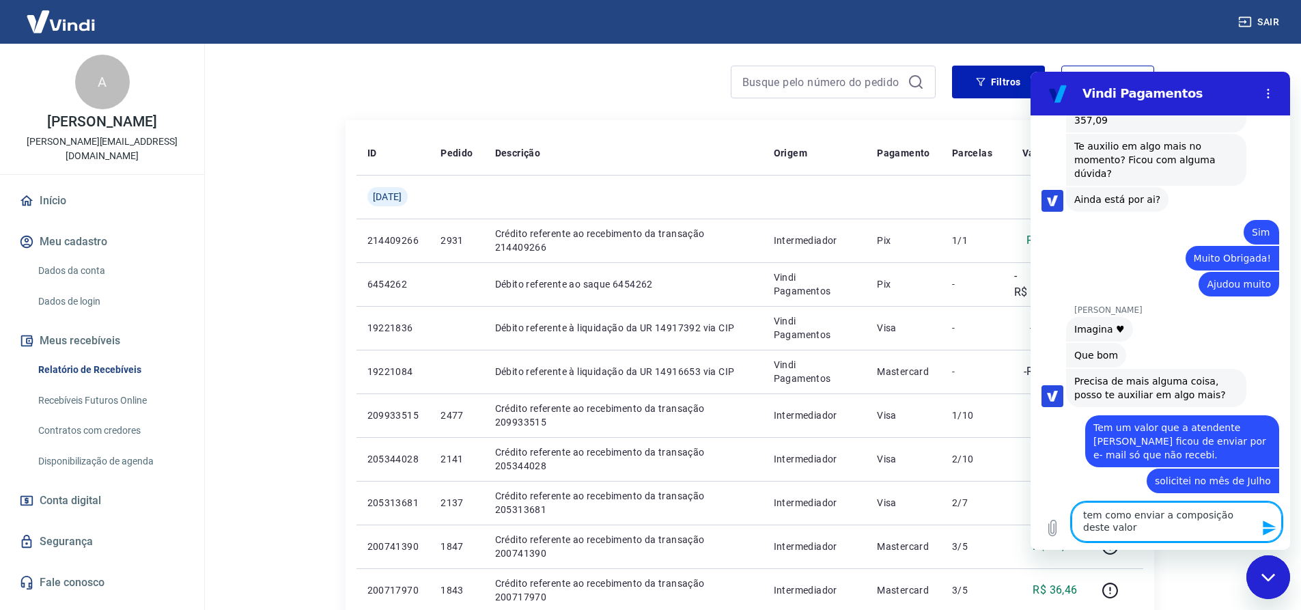
type textarea "tem como enviar a composição deste valor?"
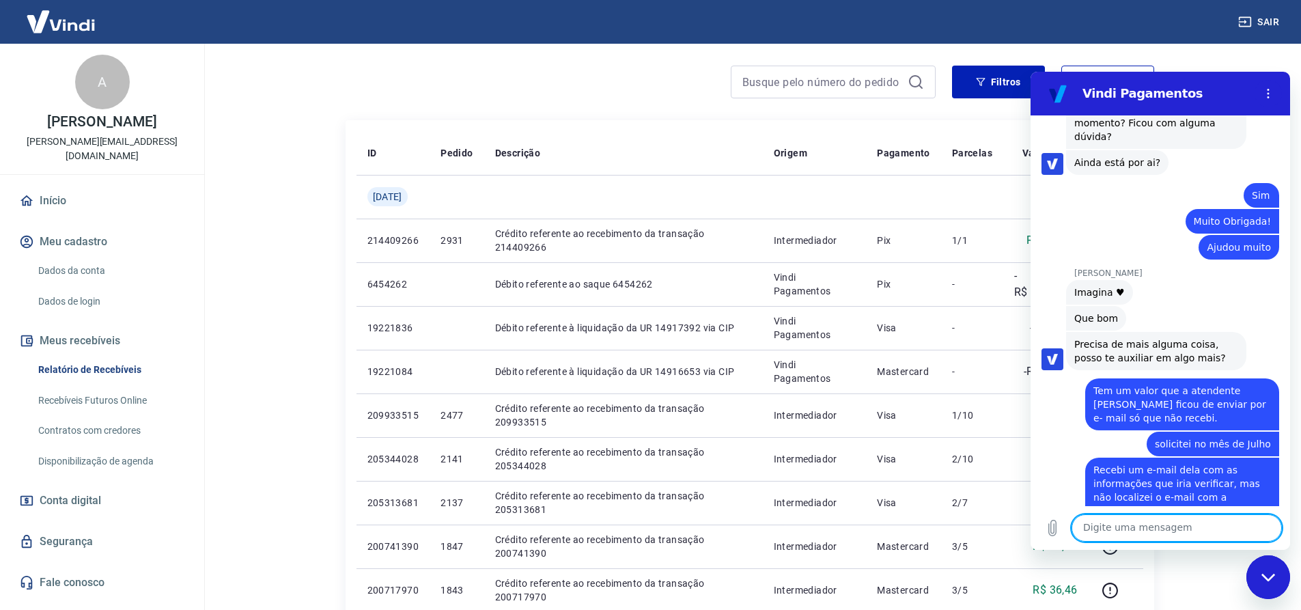
scroll to position [3850, 0]
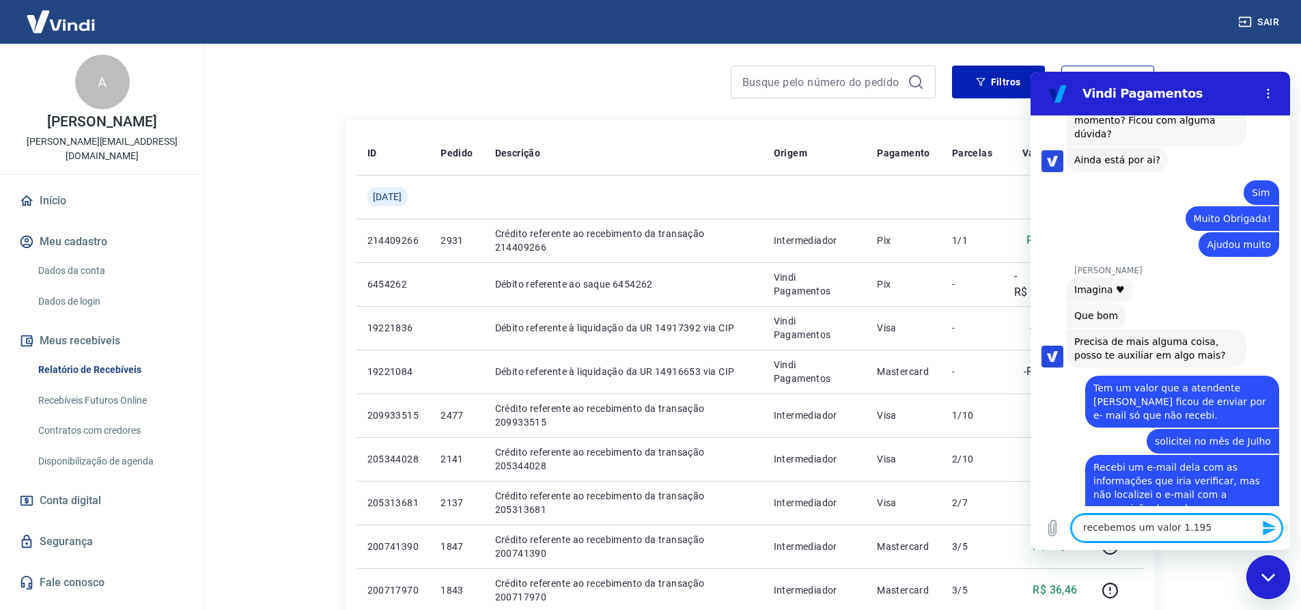
click at [1209, 530] on textarea "recebemos um valor 1.195" at bounding box center [1177, 527] width 210 height 27
type textarea "recebemos um valor 1.195,06 no extrato no dia [DATE]"
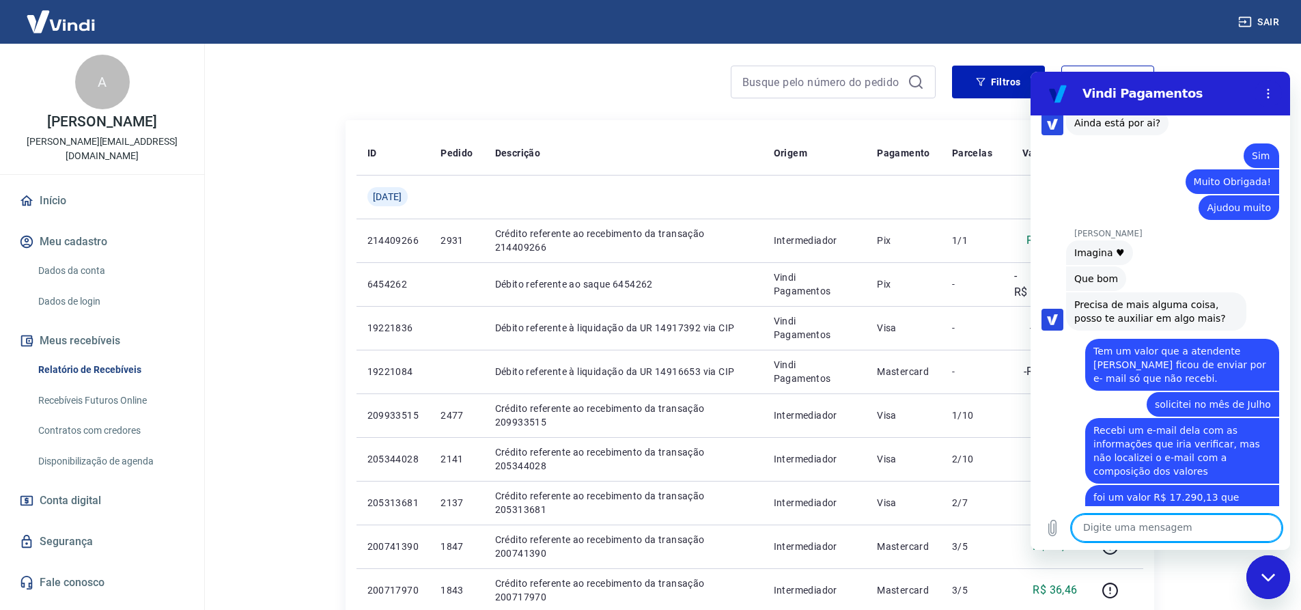
scroll to position [3890, 0]
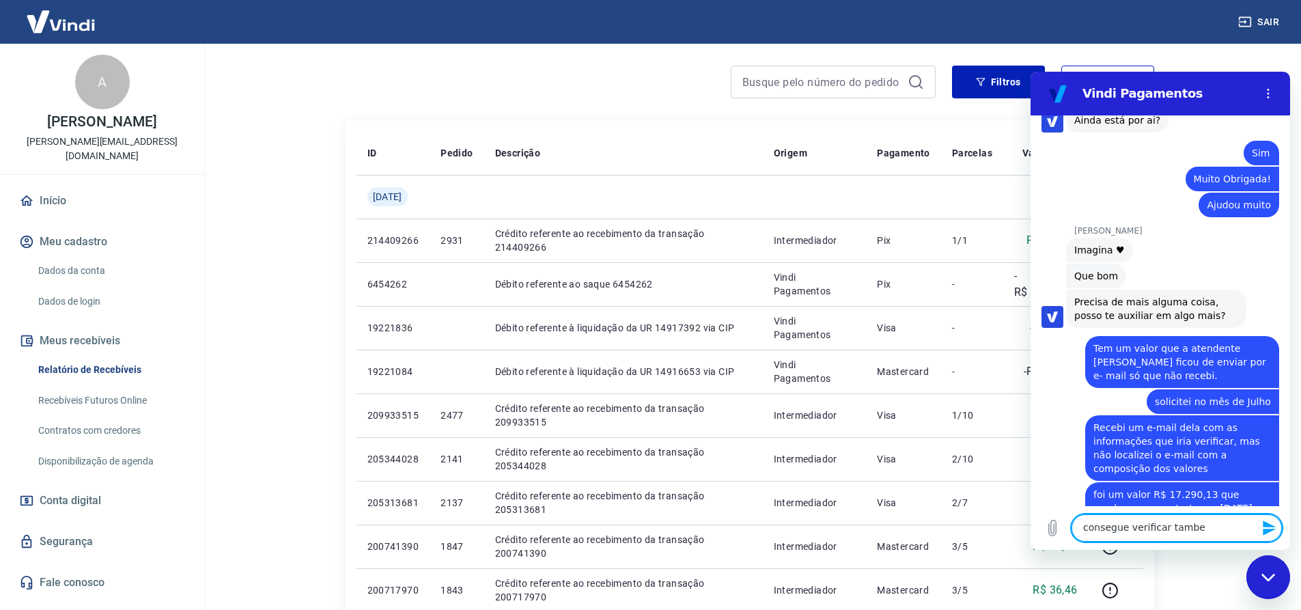
type textarea "consegue verificar tambem"
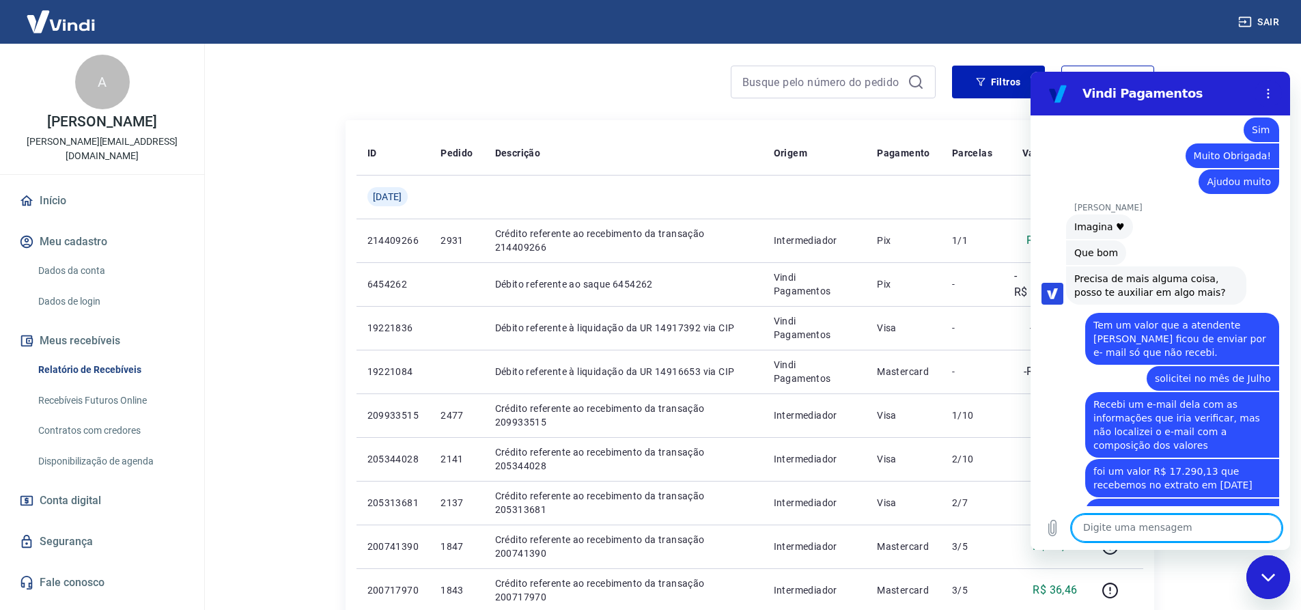
scroll to position [3916, 0]
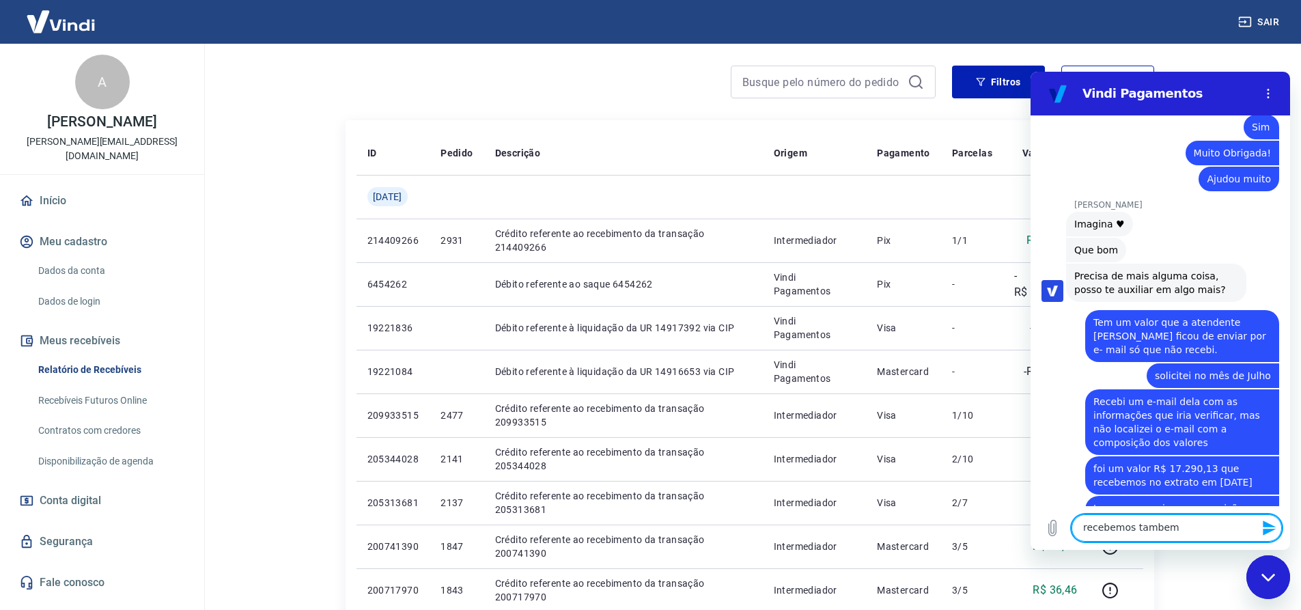
click at [1157, 527] on textarea "recebemos tambem" at bounding box center [1177, 527] width 210 height 27
click at [1177, 527] on textarea "recebemos também" at bounding box center [1177, 527] width 210 height 27
type textarea "recebemos também os valores 2.905,34 em [DATE]"
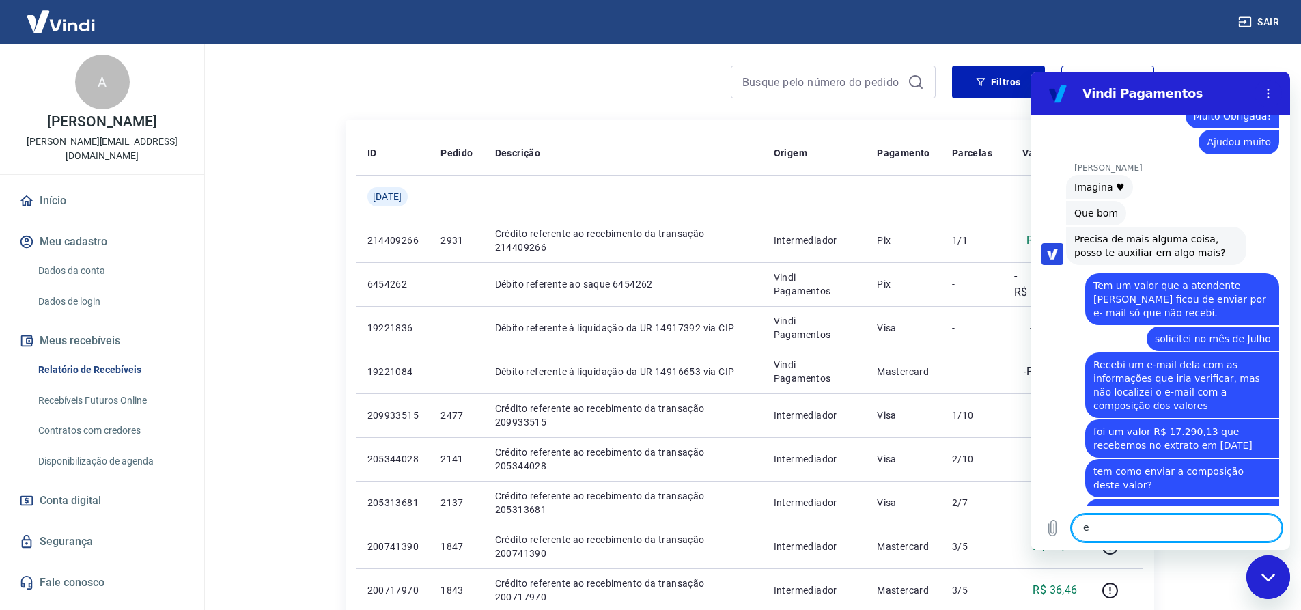
scroll to position [3956, 0]
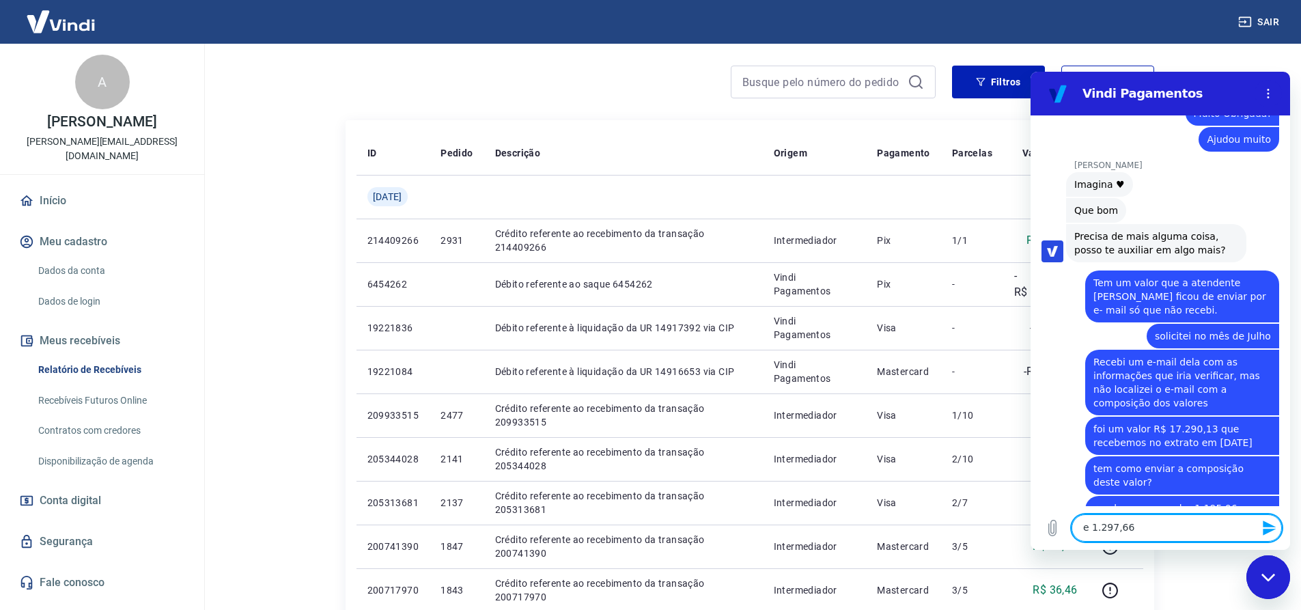
click at [1095, 527] on textarea "e 1.297,66" at bounding box center [1177, 527] width 210 height 27
click at [1148, 527] on textarea "e R$ 1.297,66" at bounding box center [1177, 527] width 210 height 27
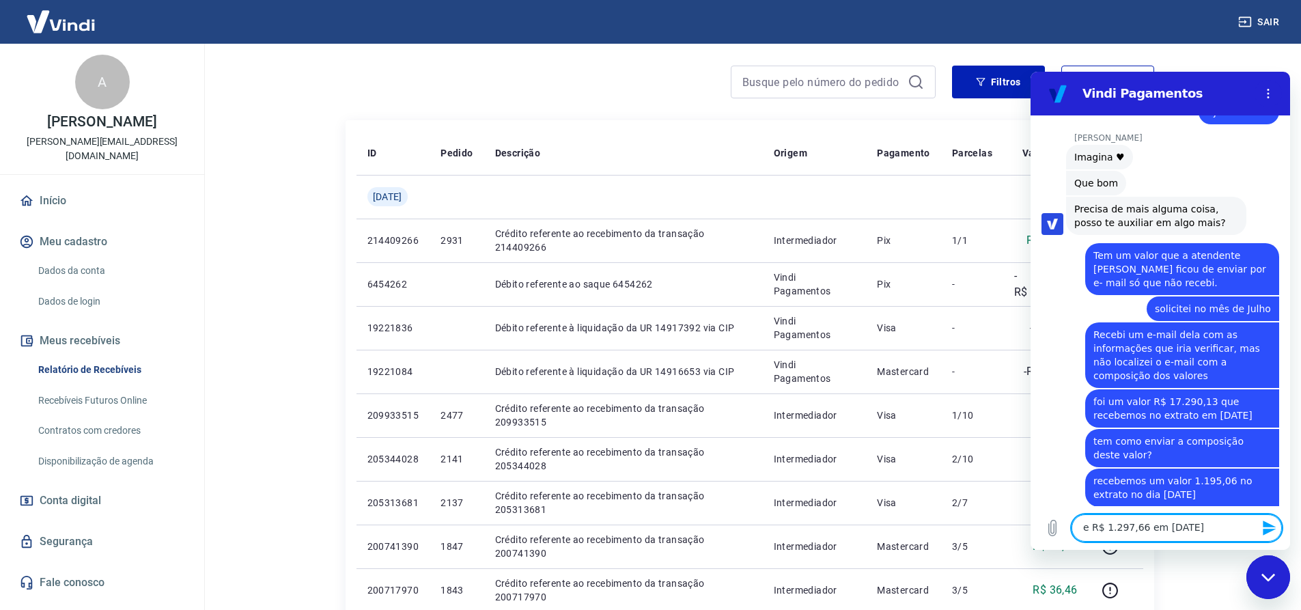
scroll to position [3982, 0]
type textarea "e R$ 1.297,66 em [DATE]"
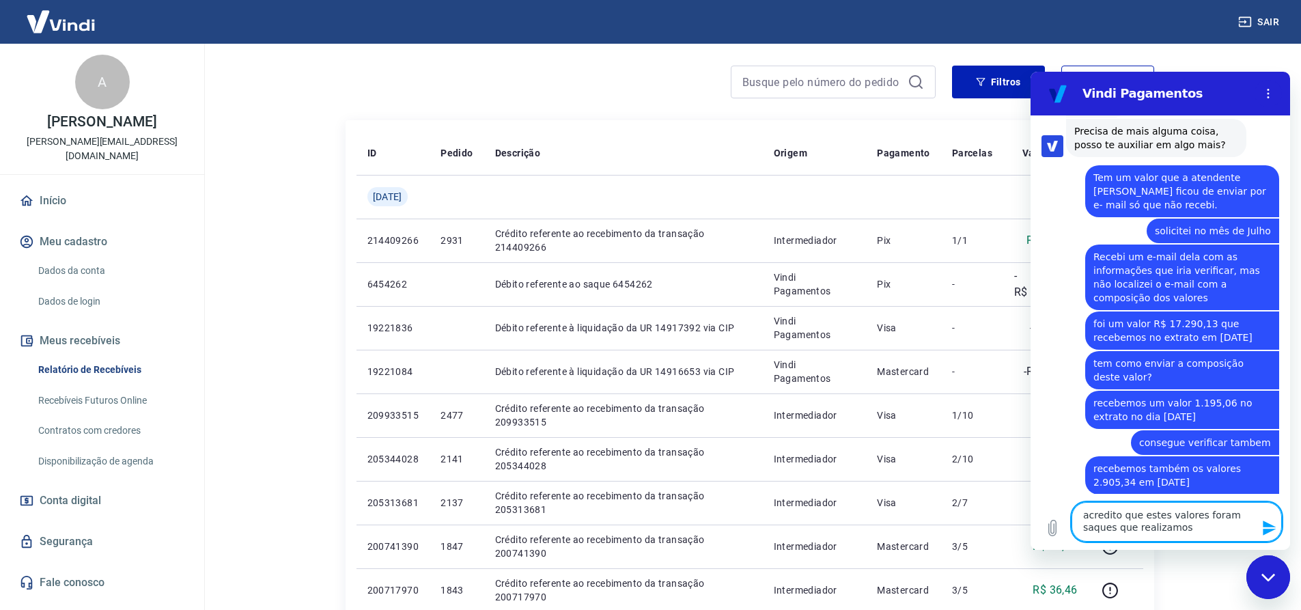
scroll to position [4059, 0]
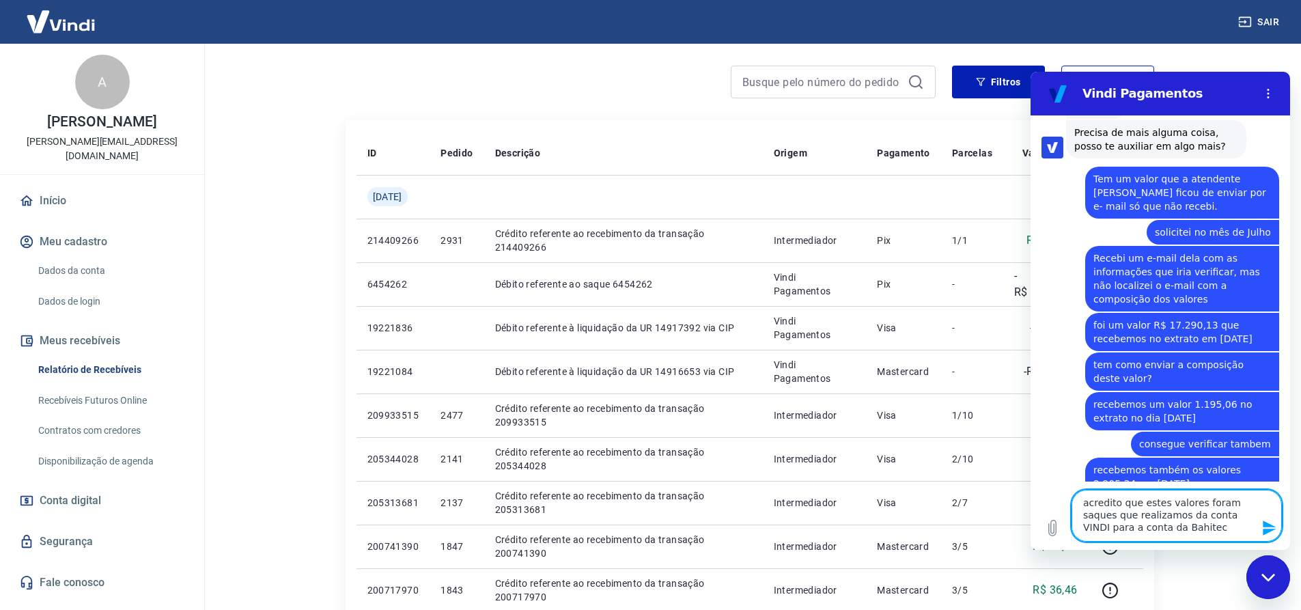
type textarea "acredito que estes valores foram saques que realizamos da conta VINDI para a co…"
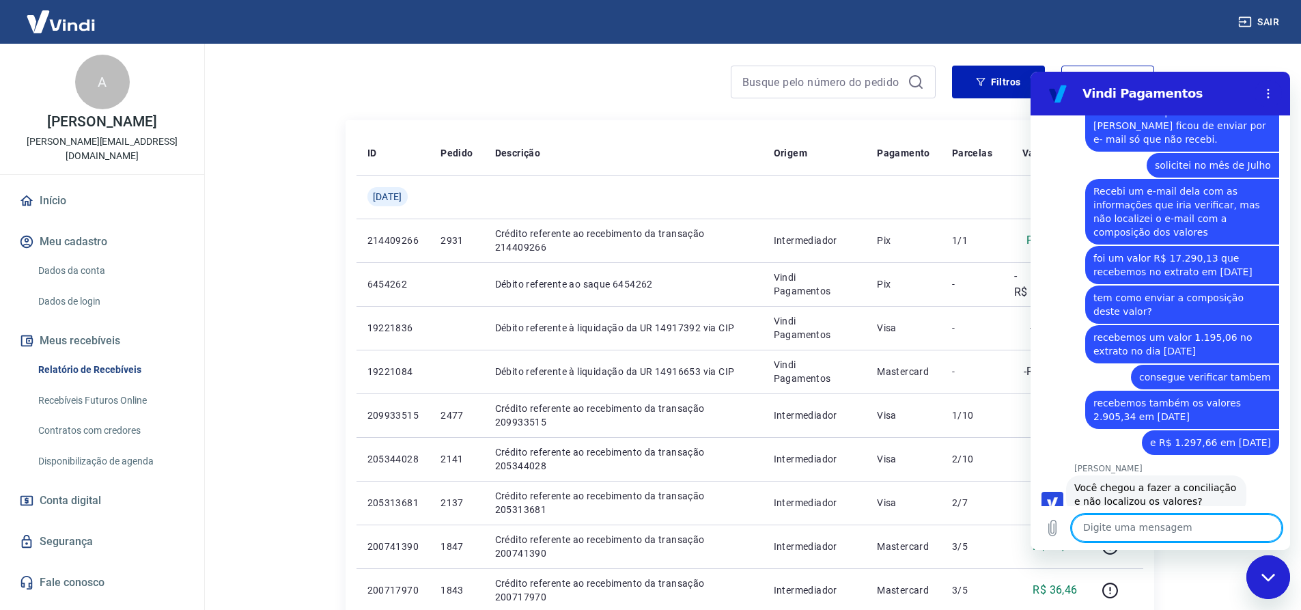
type textarea "n"
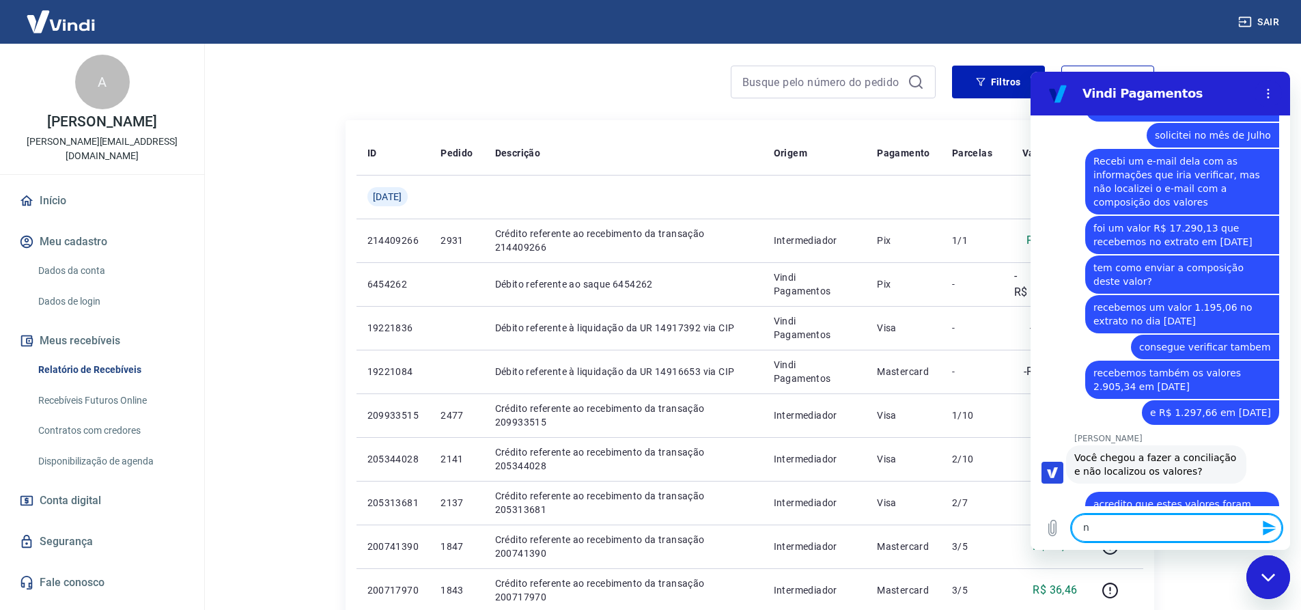
scroll to position [4159, 0]
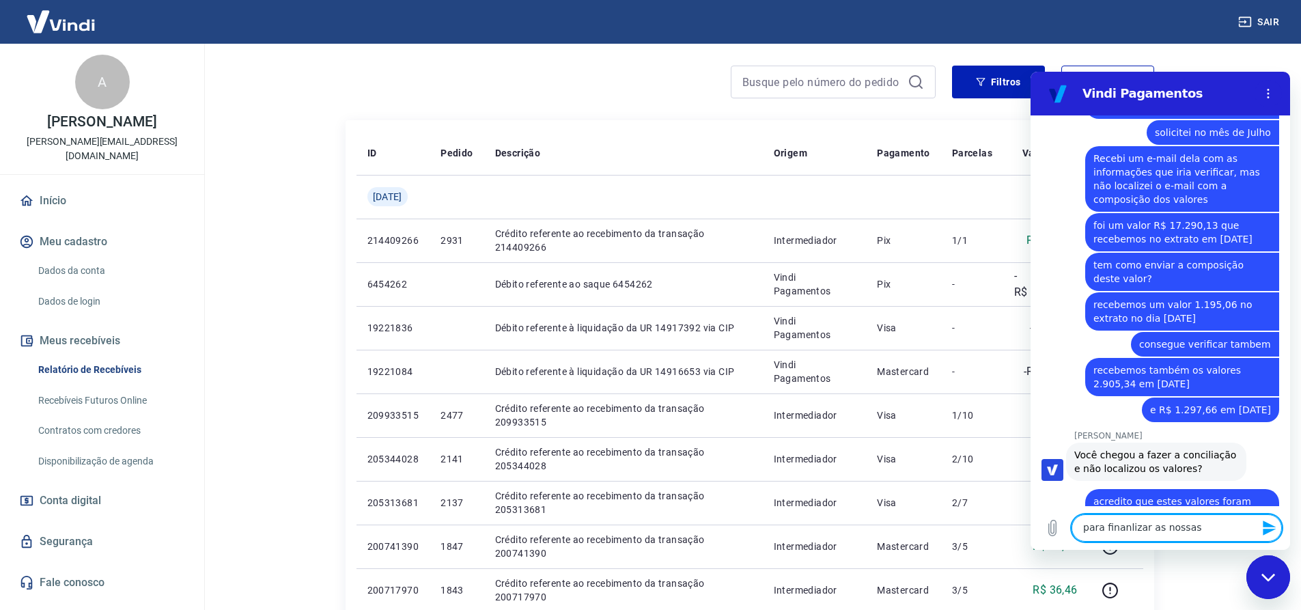
click at [1125, 532] on textarea "para finanlizar as nossas" at bounding box center [1177, 527] width 210 height 27
click at [1203, 533] on textarea "para finalizar as nossas" at bounding box center [1177, 527] width 210 height 27
type textarea "para finalizar as nossas conciliações"
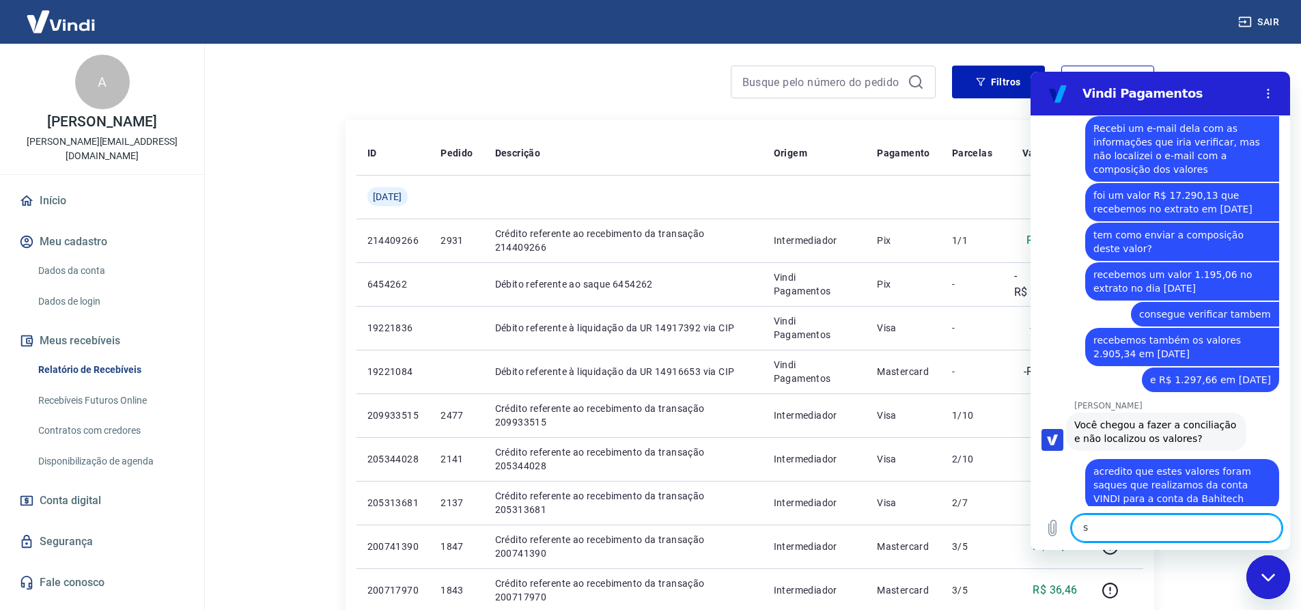
scroll to position [4192, 0]
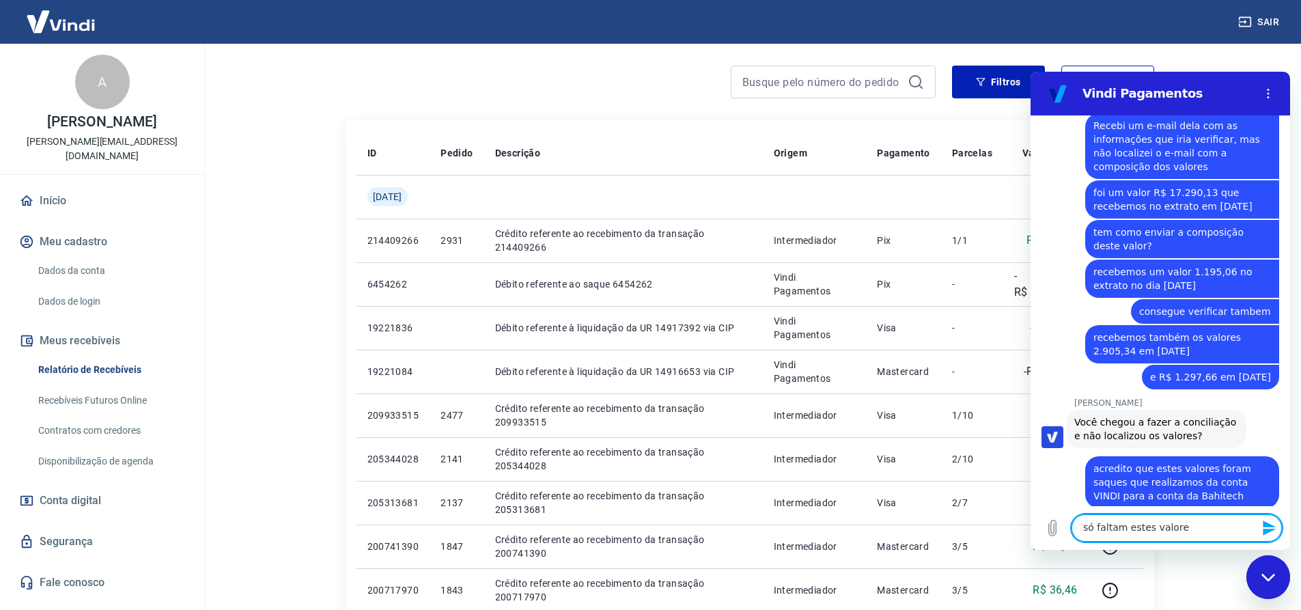
type textarea "só faltam estes valores"
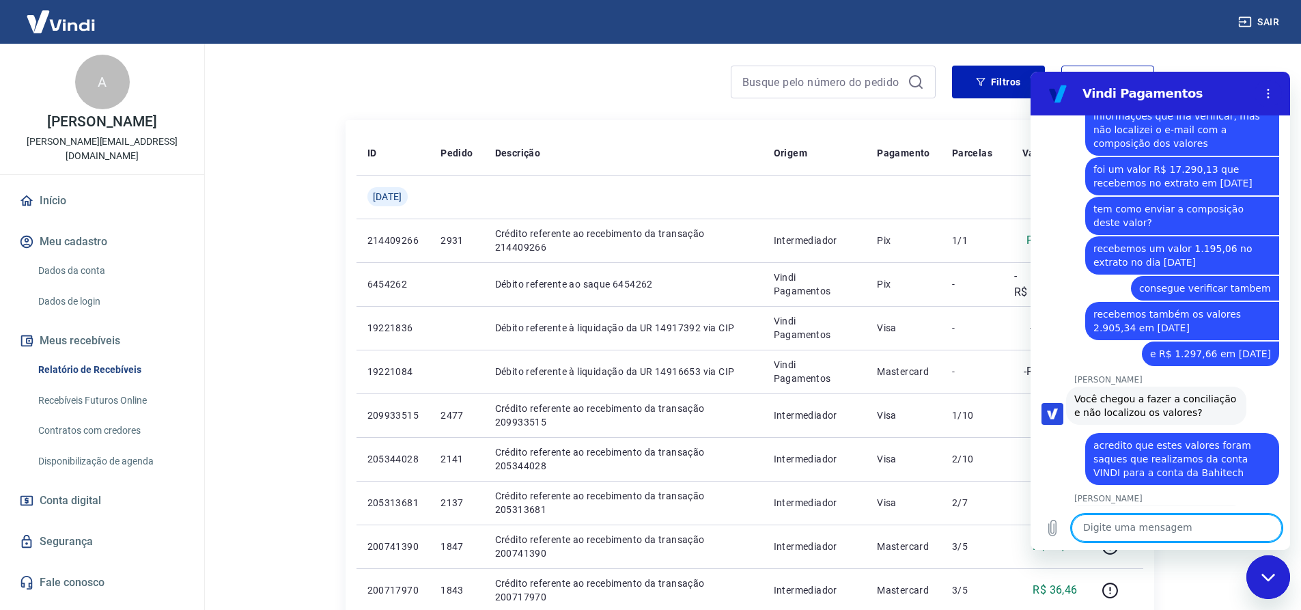
scroll to position [4218, 0]
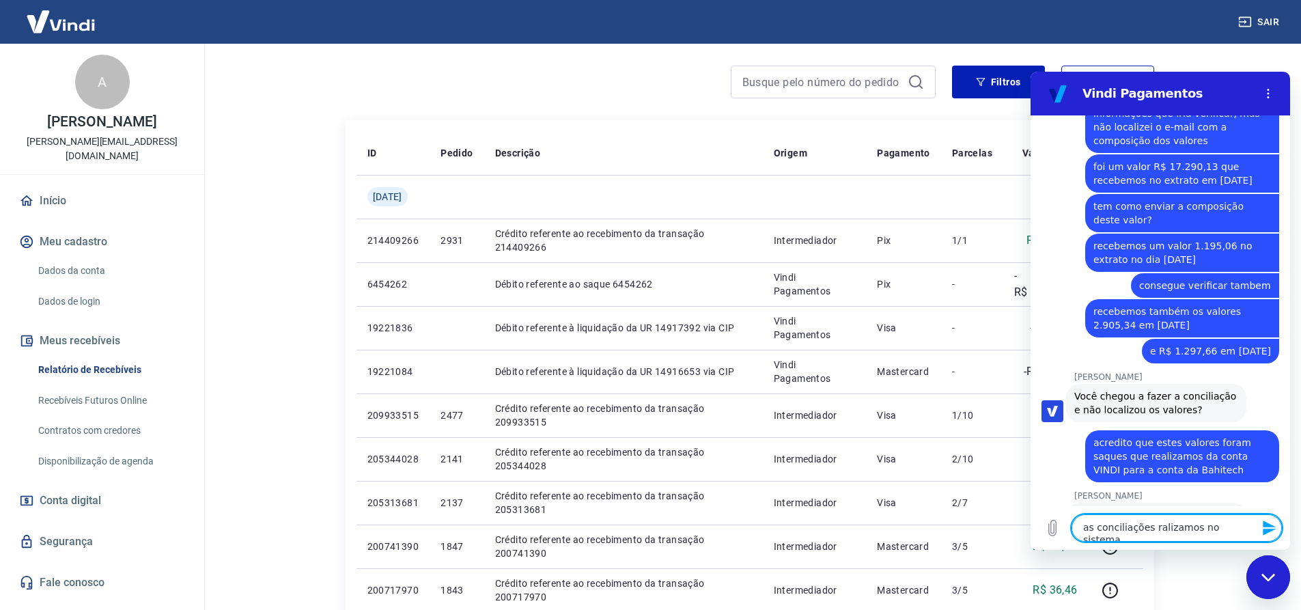
click at [1153, 530] on textarea "as conciliações ralizamos no sistema" at bounding box center [1177, 527] width 210 height 27
type textarea "as conciliações realizamos no sistema"
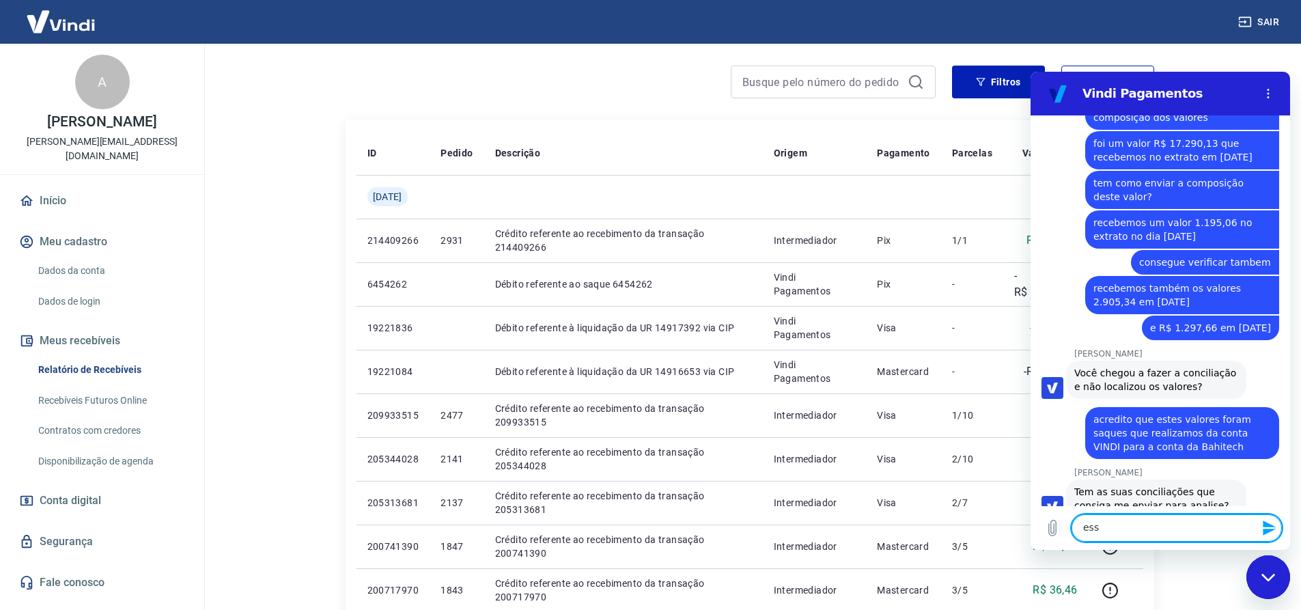
scroll to position [4244, 0]
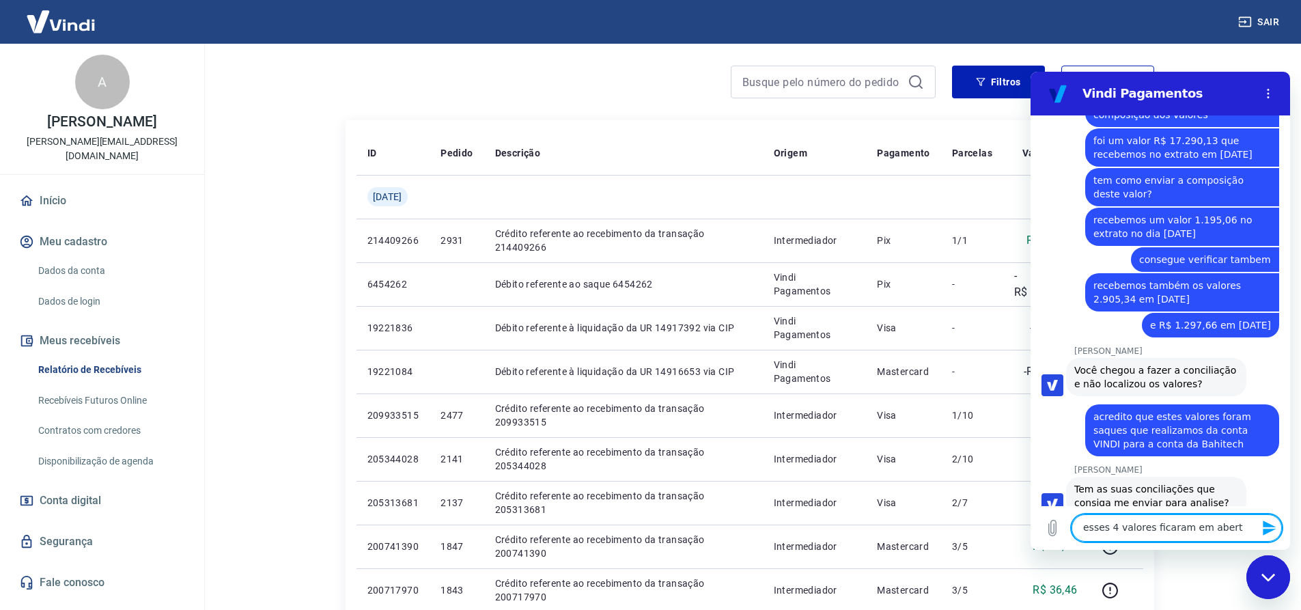
type textarea "esses 4 valores ficaram em aberto"
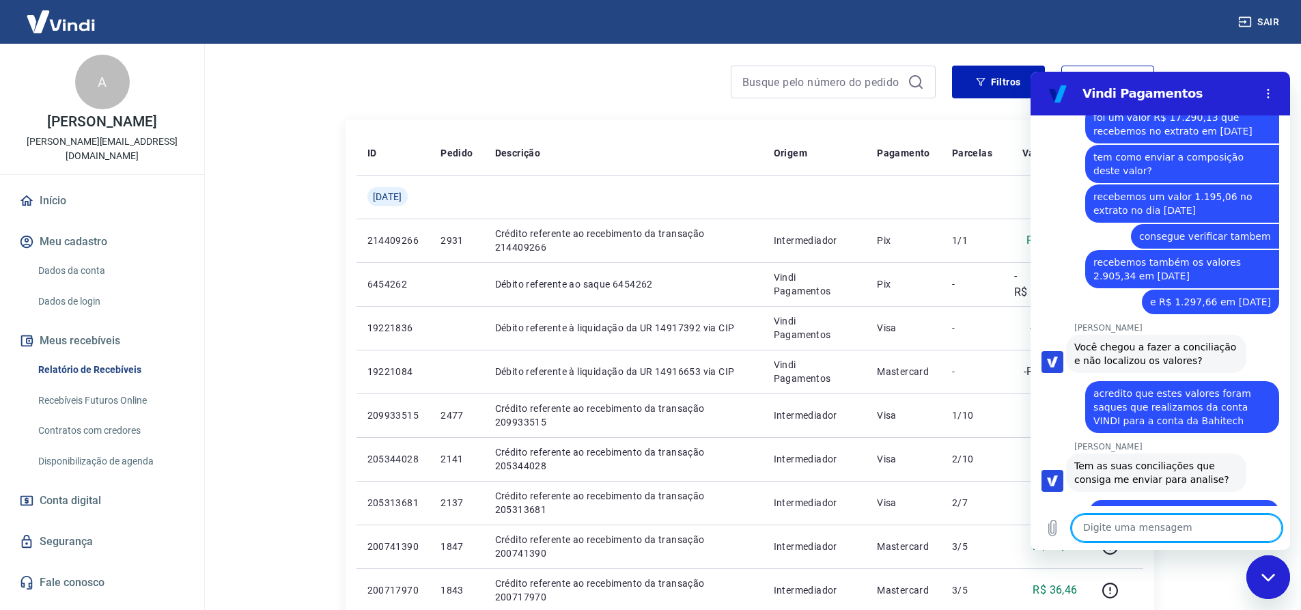
scroll to position [4270, 0]
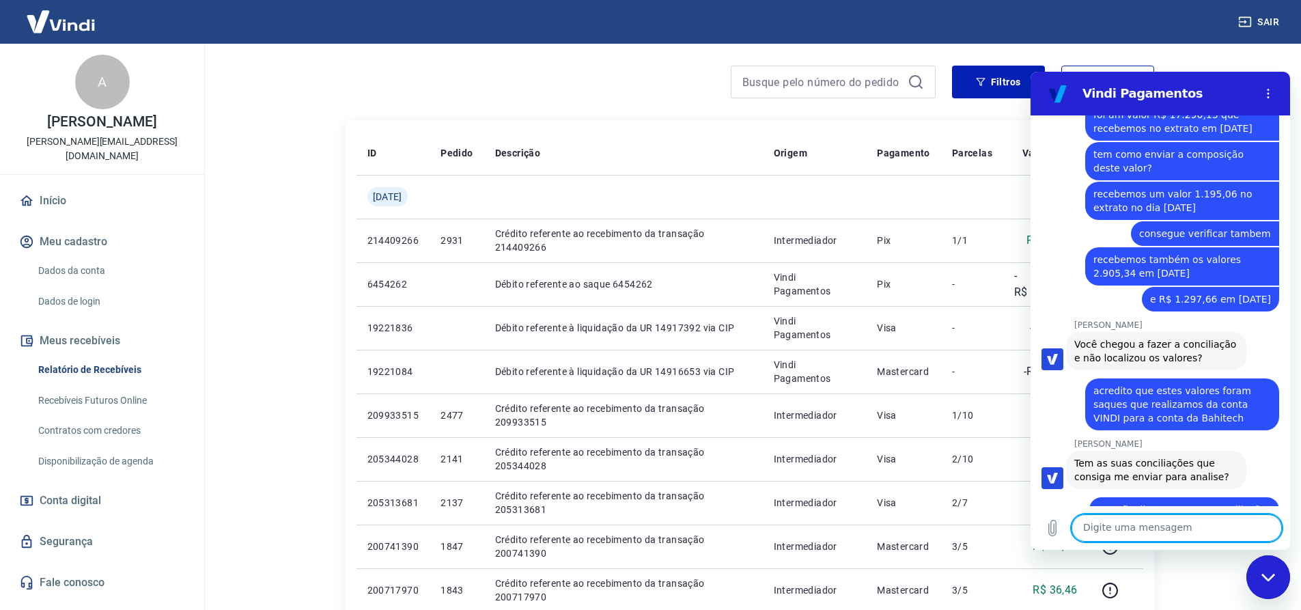
type textarea "n"
type textarea "ainda não foram conciliados"
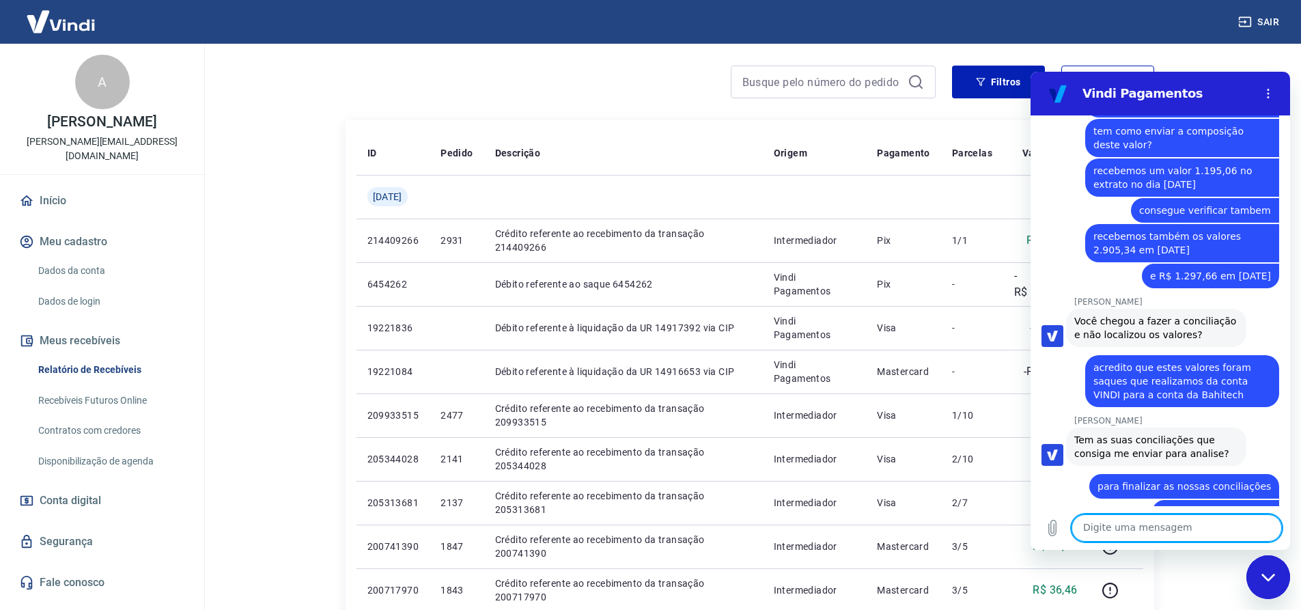
scroll to position [4296, 0]
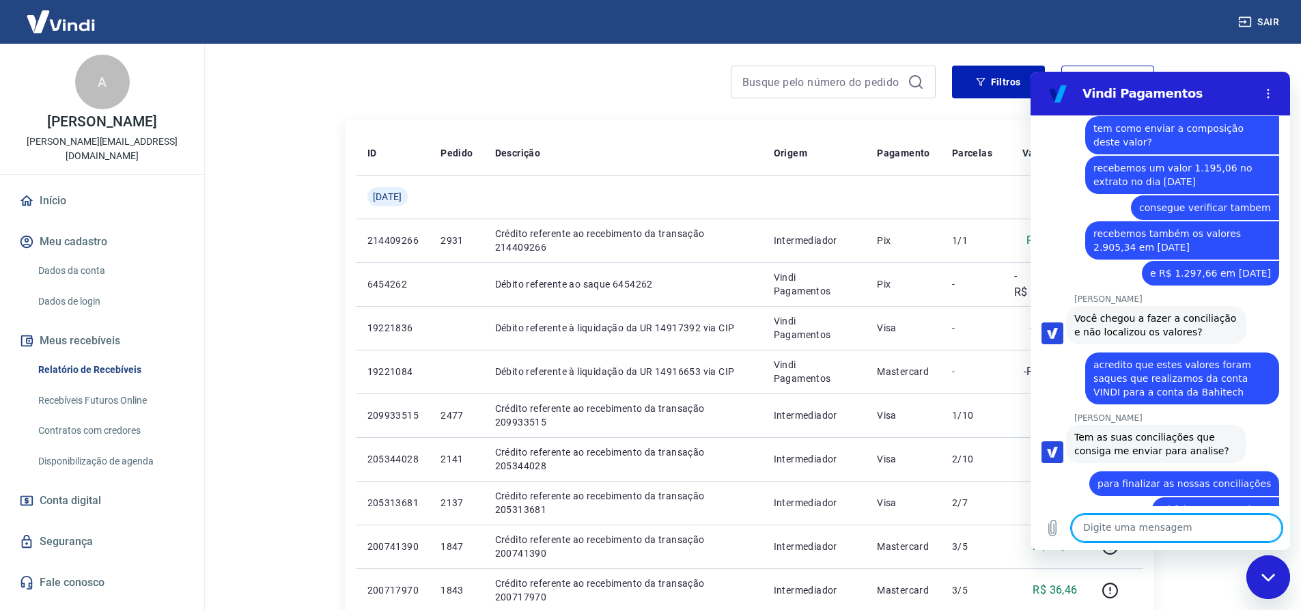
type textarea "p"
type textarea "Para finalizar só faltam estes"
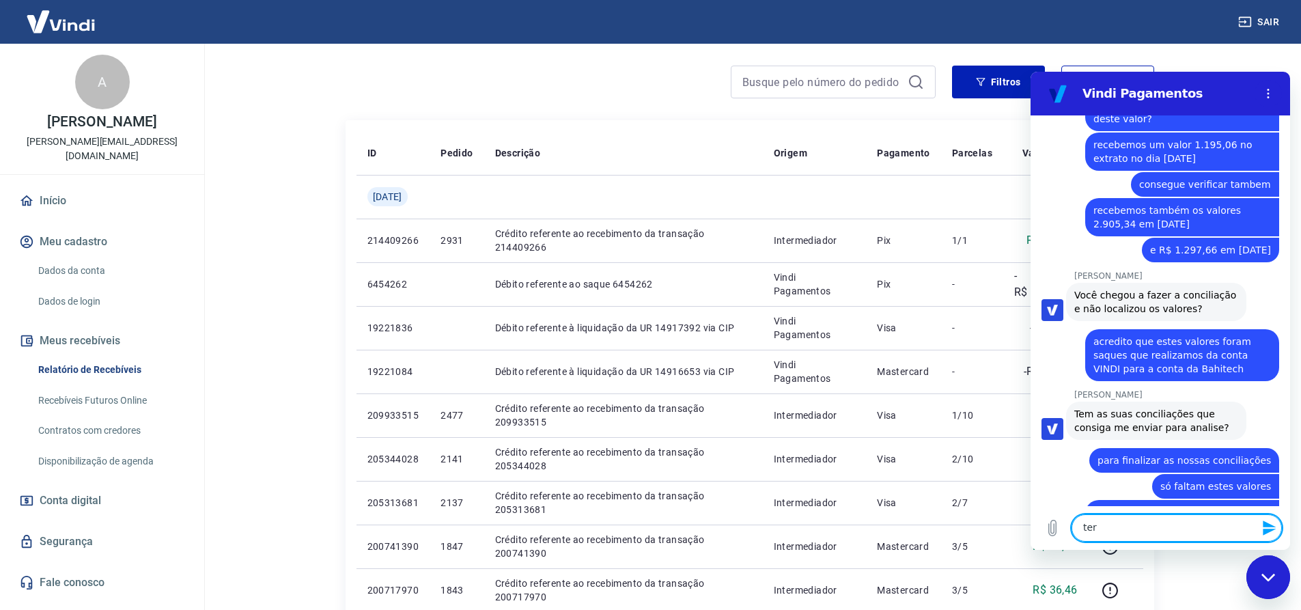
scroll to position [4322, 0]
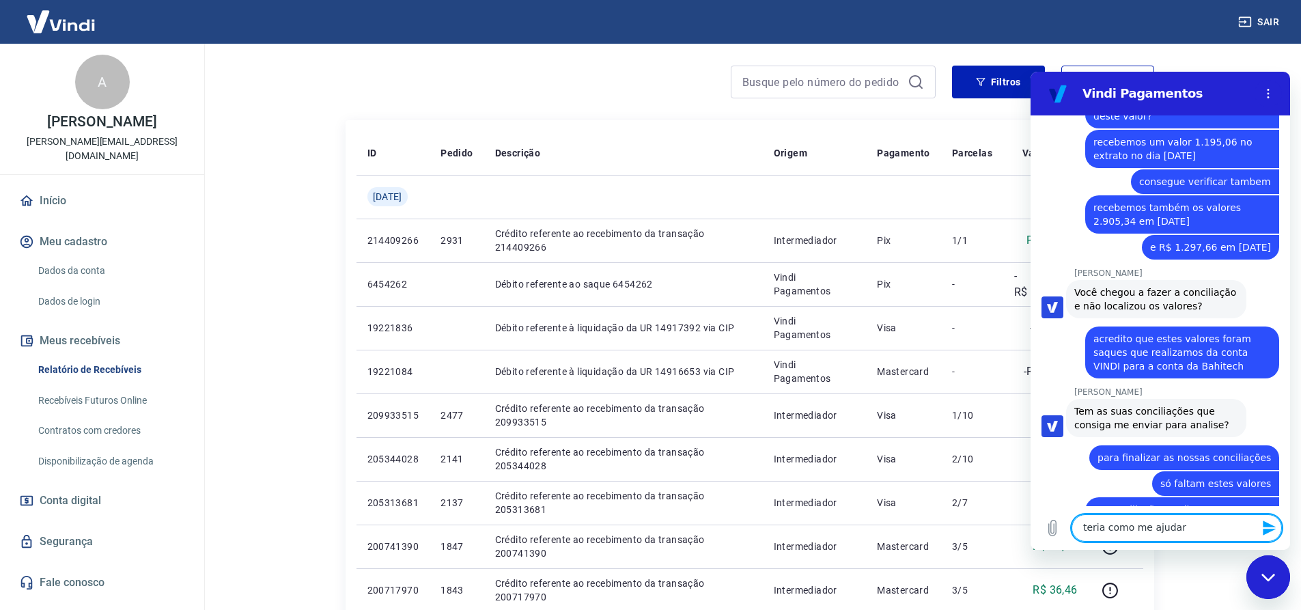
type textarea "teria como me ajudar?"
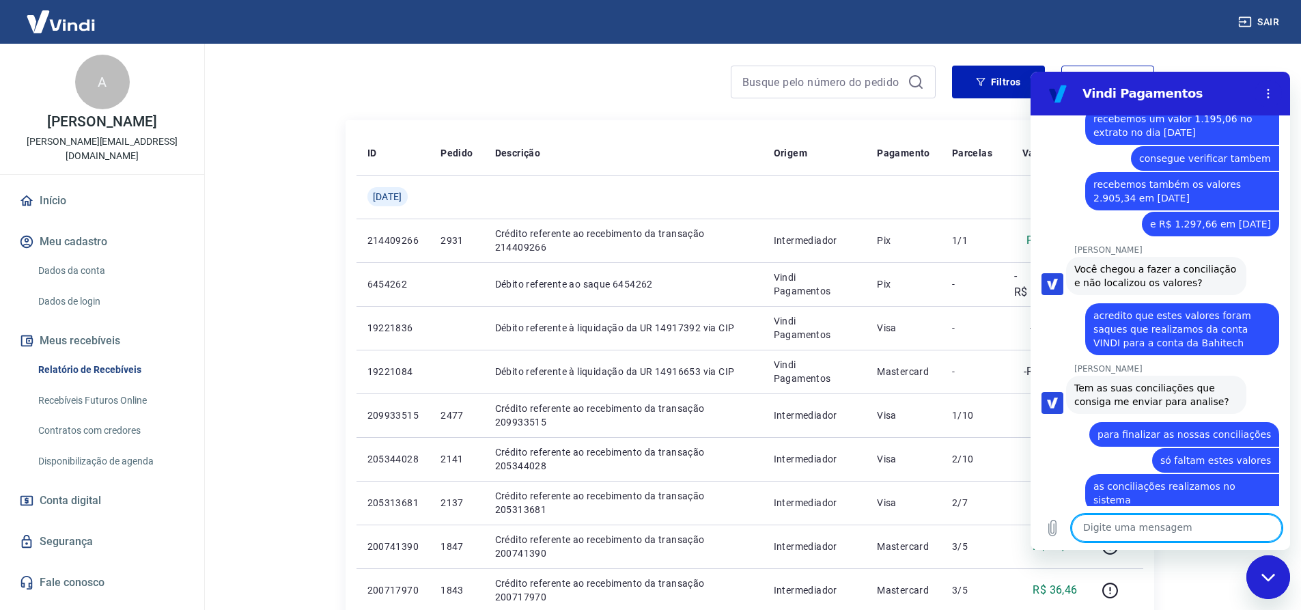
scroll to position [4348, 0]
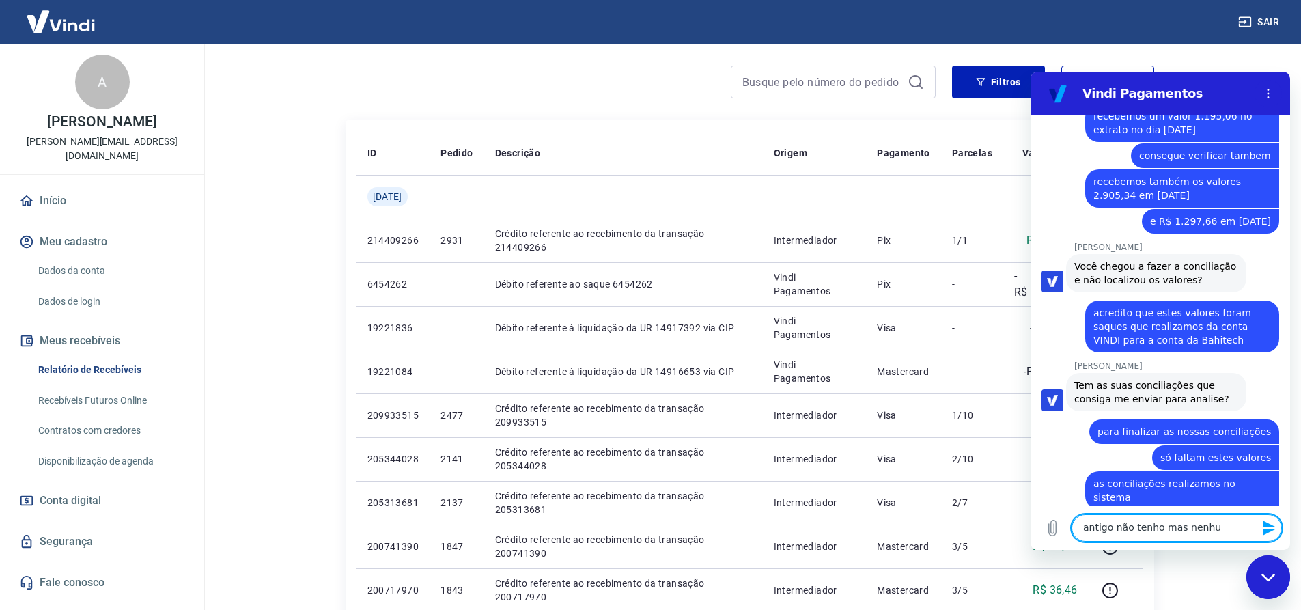
type textarea "antigo não tenho mas nenhum"
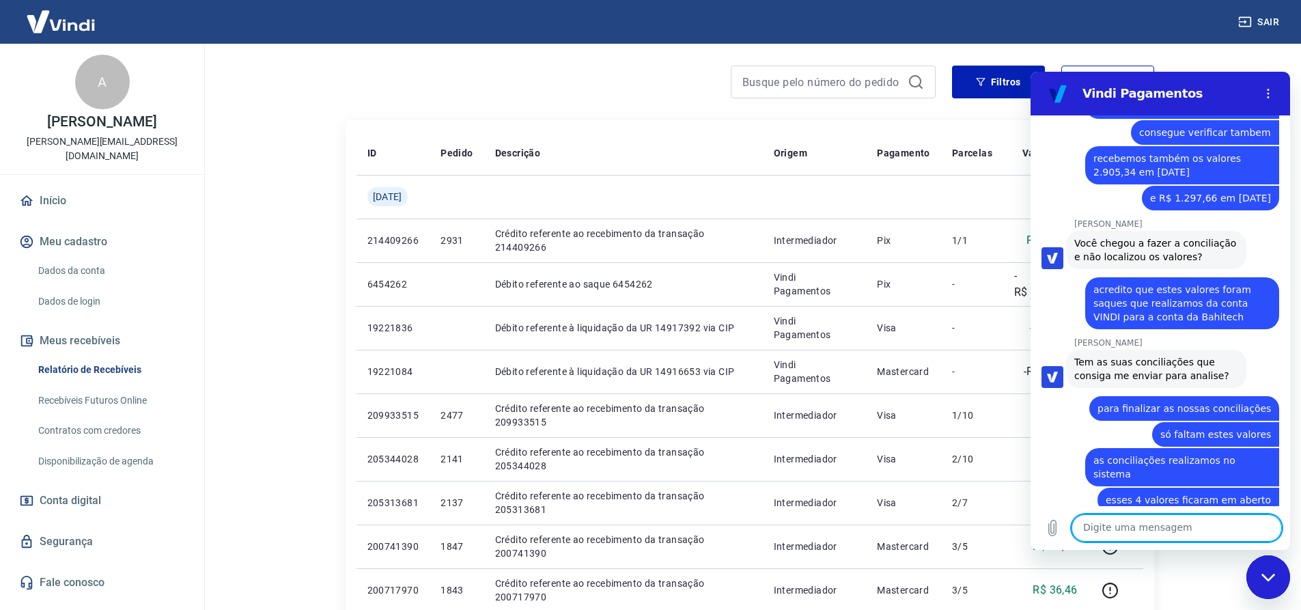
scroll to position [4374, 0]
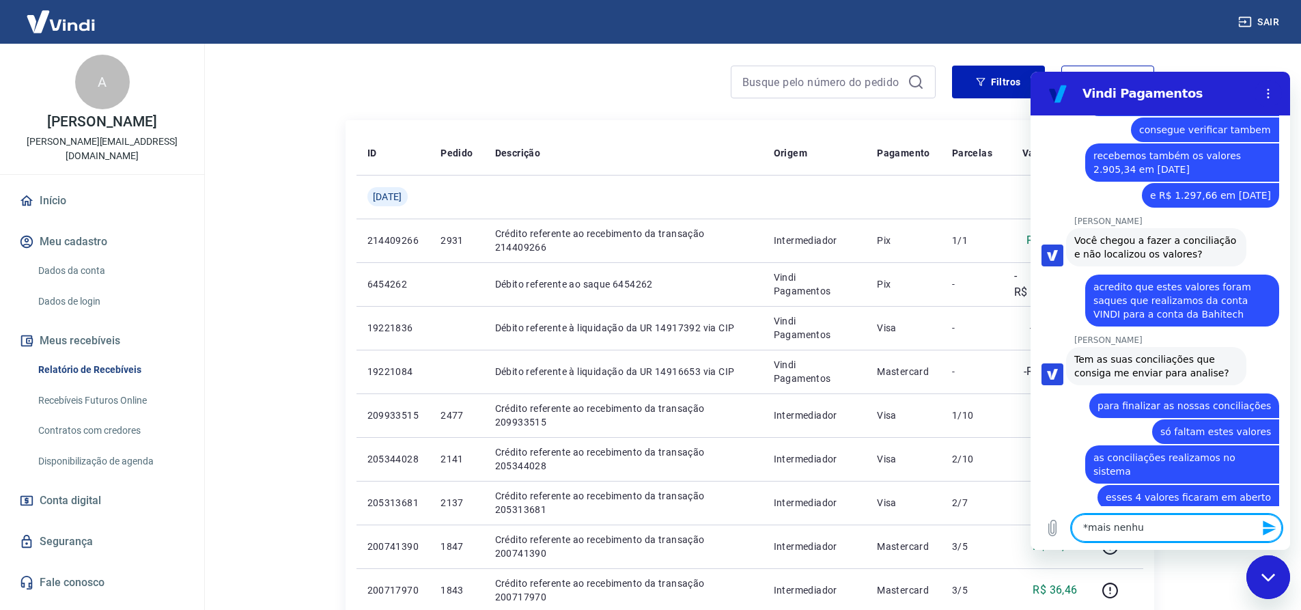
type textarea "*mais nenhum"
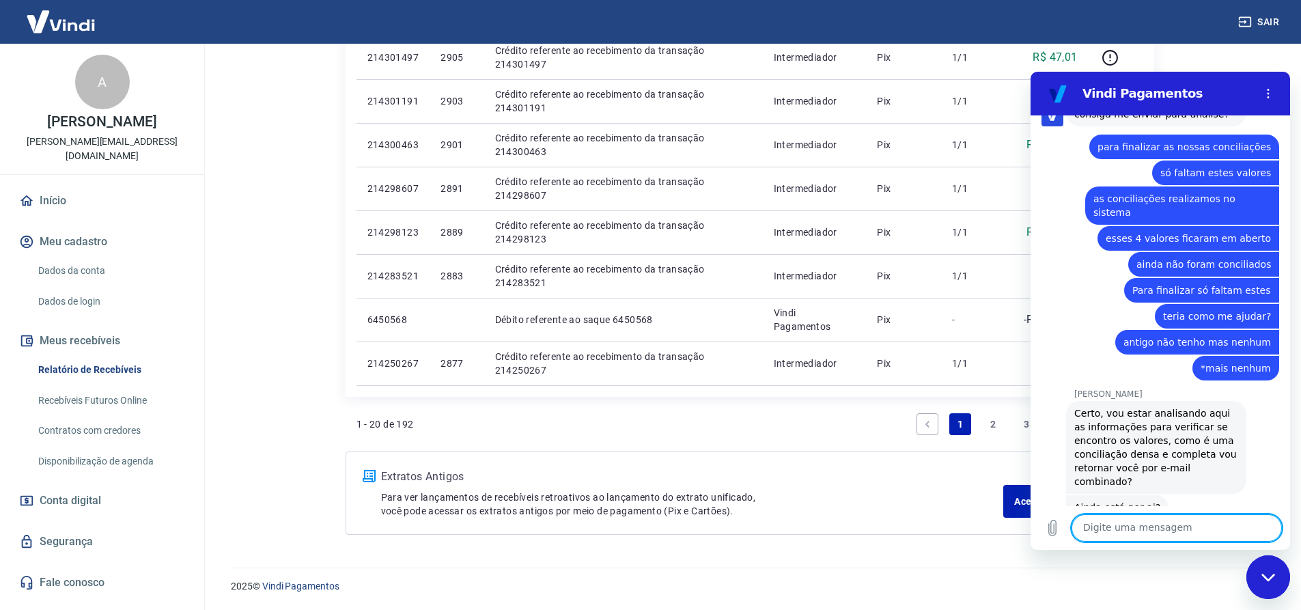
scroll to position [4633, 0]
type textarea "sim"
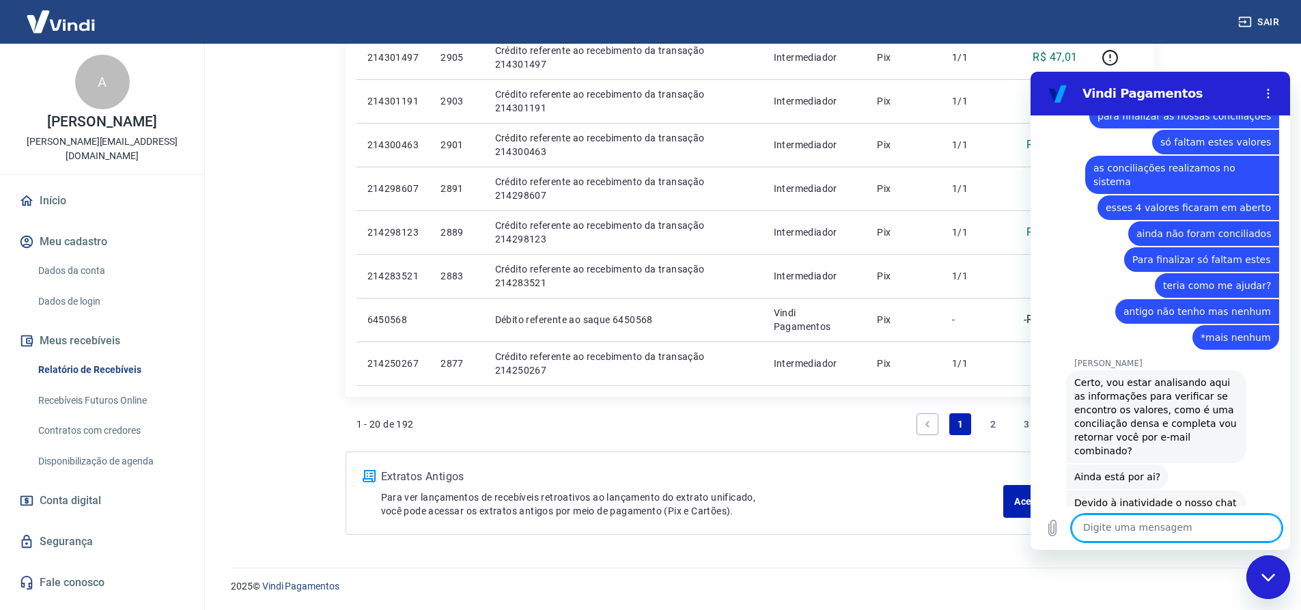
scroll to position [4666, 0]
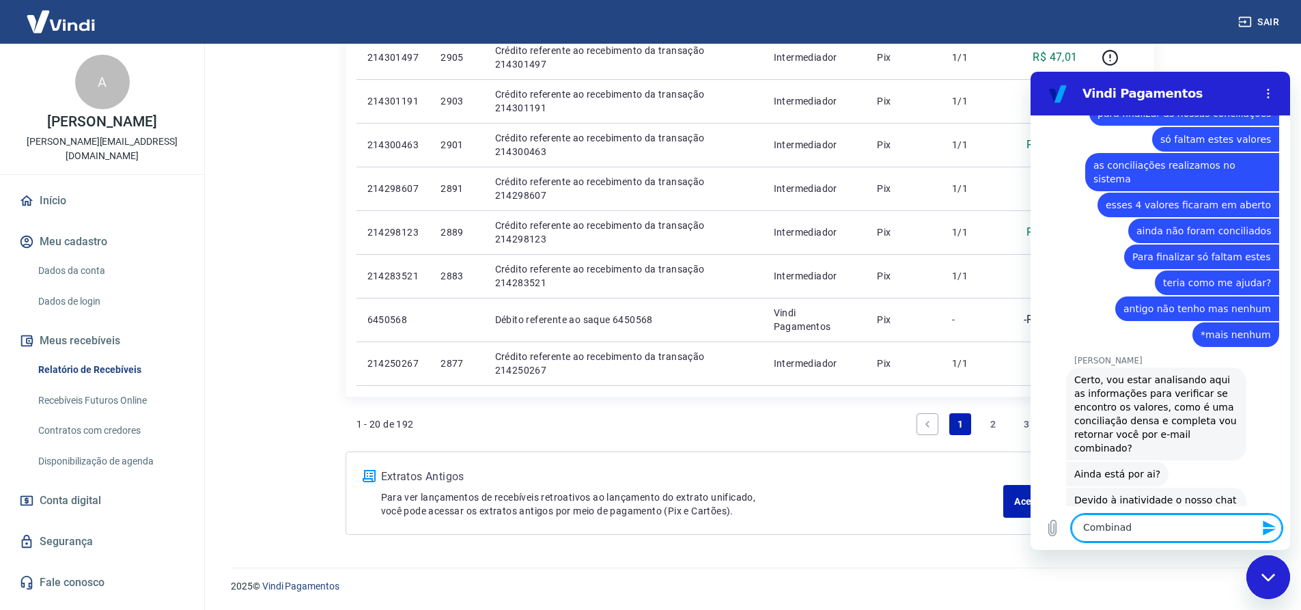
type textarea "Combinado"
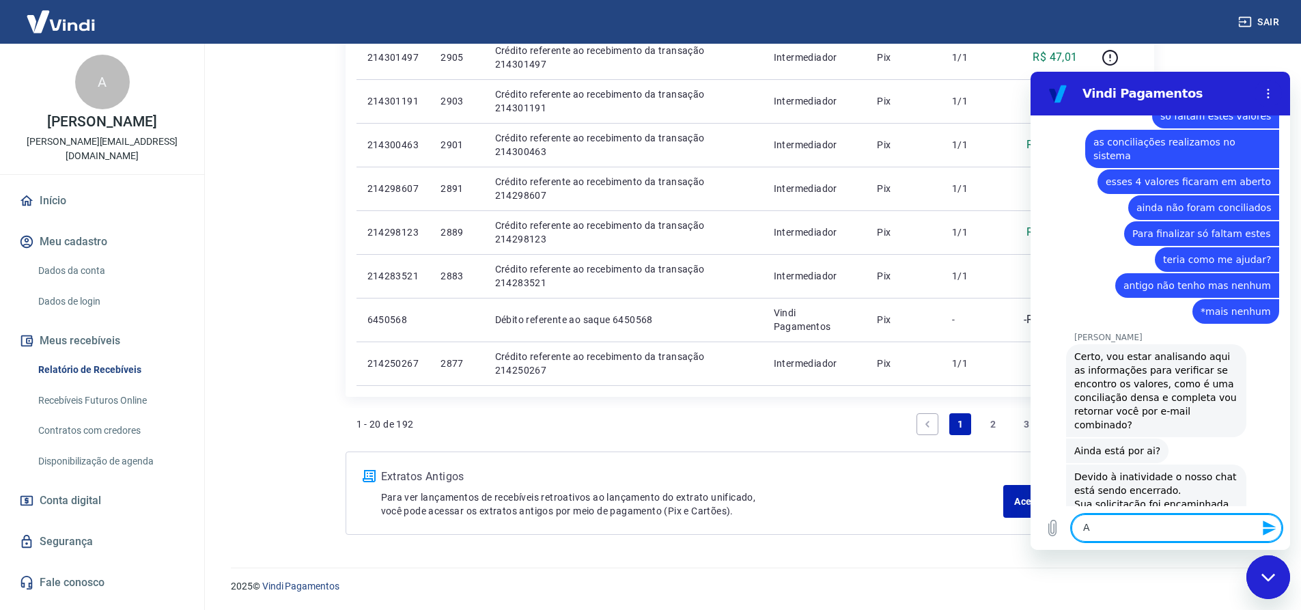
scroll to position [4692, 0]
type textarea "Agradeço"
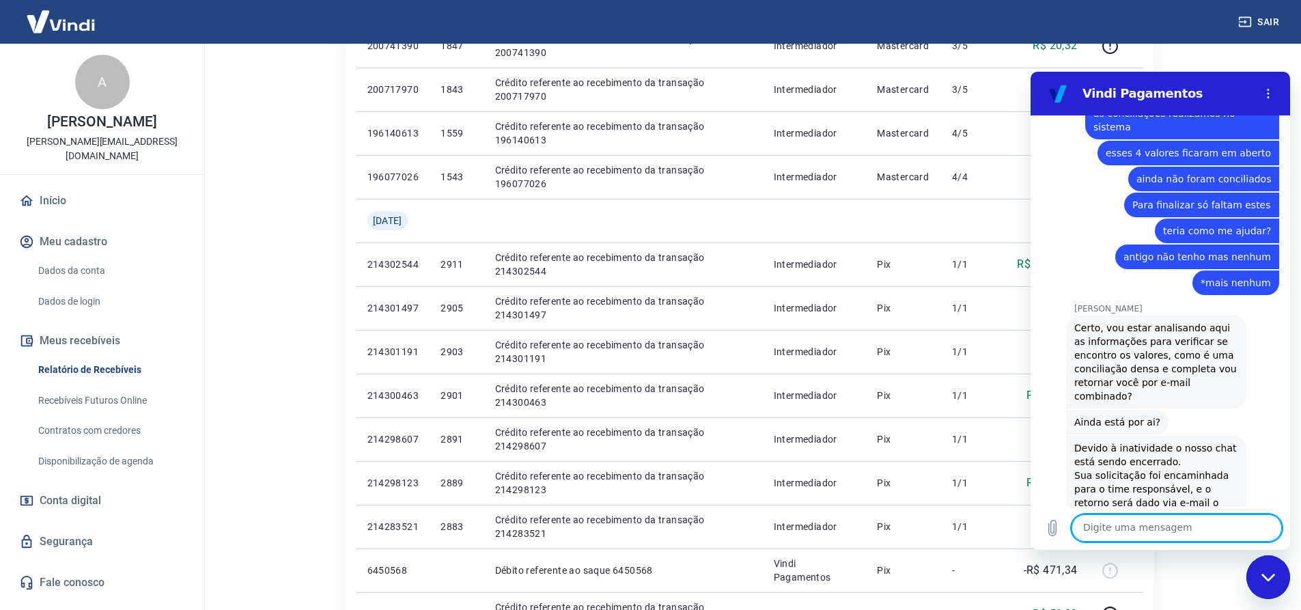
scroll to position [583, 0]
